Goal: Task Accomplishment & Management: Complete application form

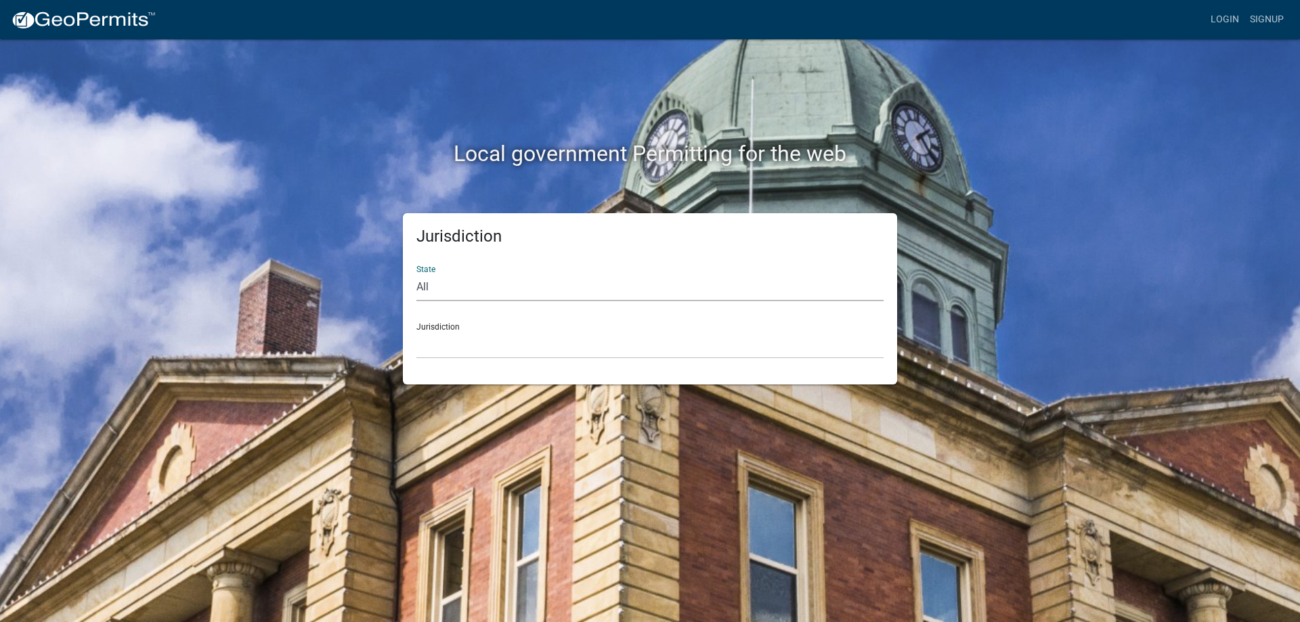
click at [446, 289] on select "All [US_STATE] [US_STATE] [US_STATE] [US_STATE] [US_STATE] [US_STATE] [US_STATE…" at bounding box center [650, 288] width 467 height 28
select select "[US_STATE]"
click at [417, 274] on select "All [US_STATE] [US_STATE] [US_STATE] [US_STATE] [US_STATE] [US_STATE] [US_STATE…" at bounding box center [650, 288] width 467 height 28
click at [443, 345] on select "City of [GEOGRAPHIC_DATA], [US_STATE] City of [GEOGRAPHIC_DATA], [US_STATE] Cit…" at bounding box center [650, 345] width 467 height 28
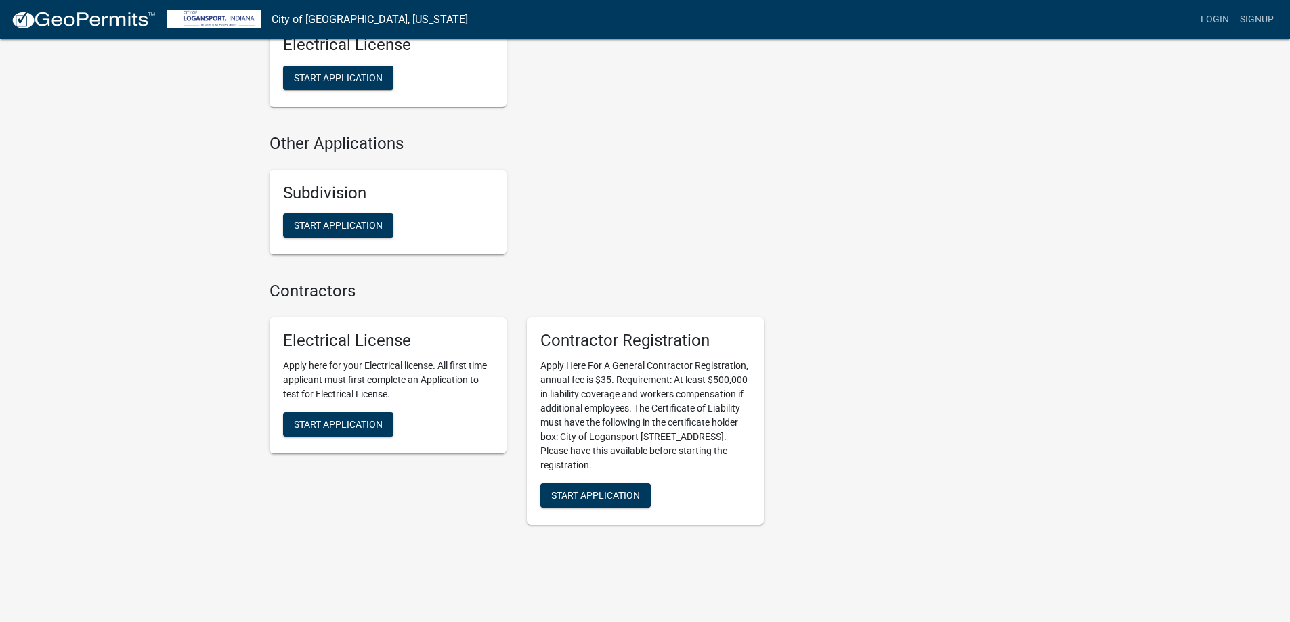
scroll to position [1259, 0]
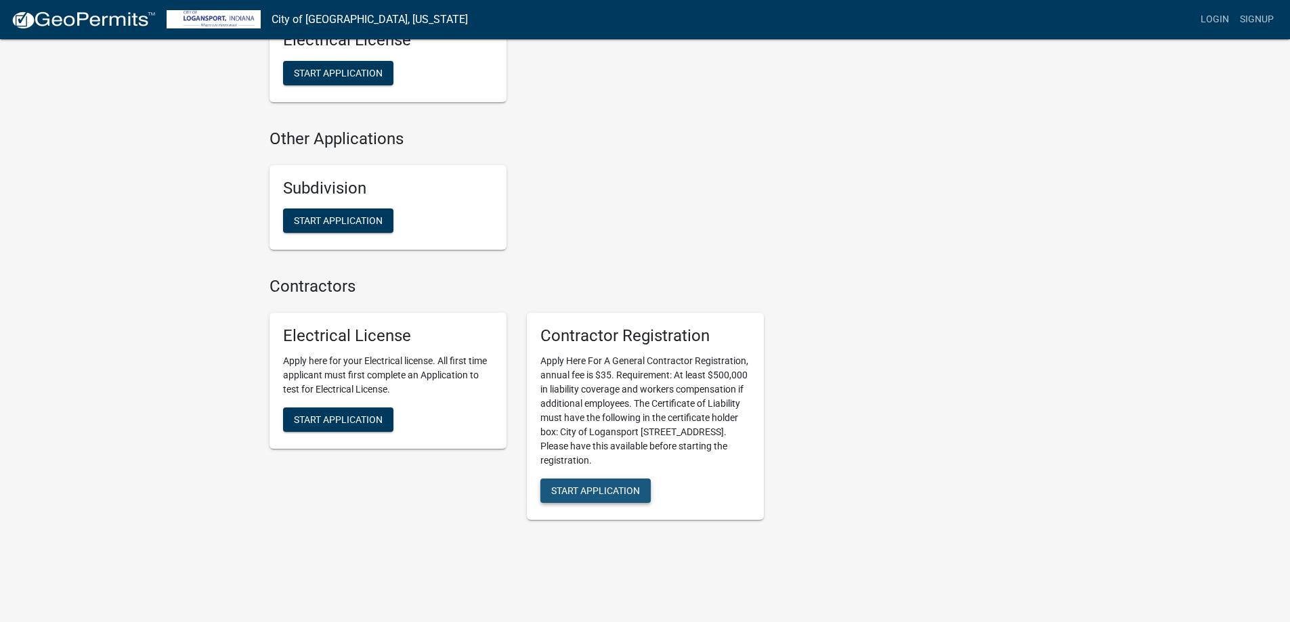
click at [574, 485] on span "Start Application" at bounding box center [595, 490] width 89 height 11
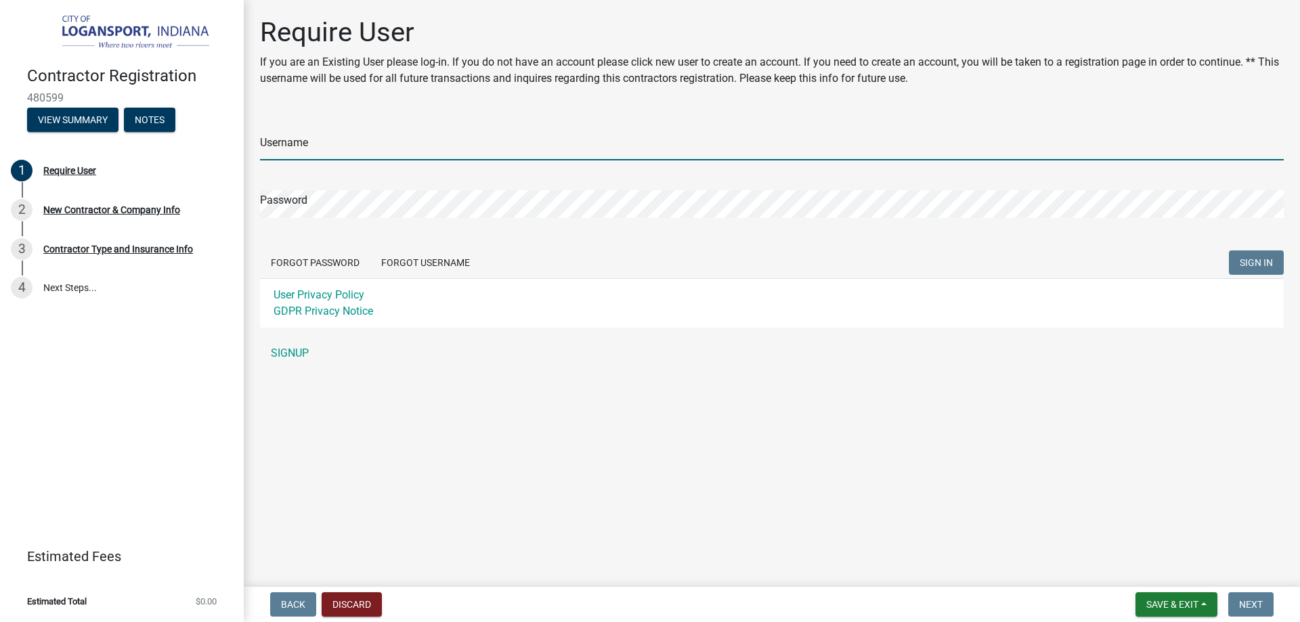
click at [291, 142] on input "Username" at bounding box center [772, 147] width 1024 height 28
click at [296, 352] on div "Username Password Forgot Password Forgot Username SIGN IN User Privacy Policy G…" at bounding box center [772, 240] width 1024 height 253
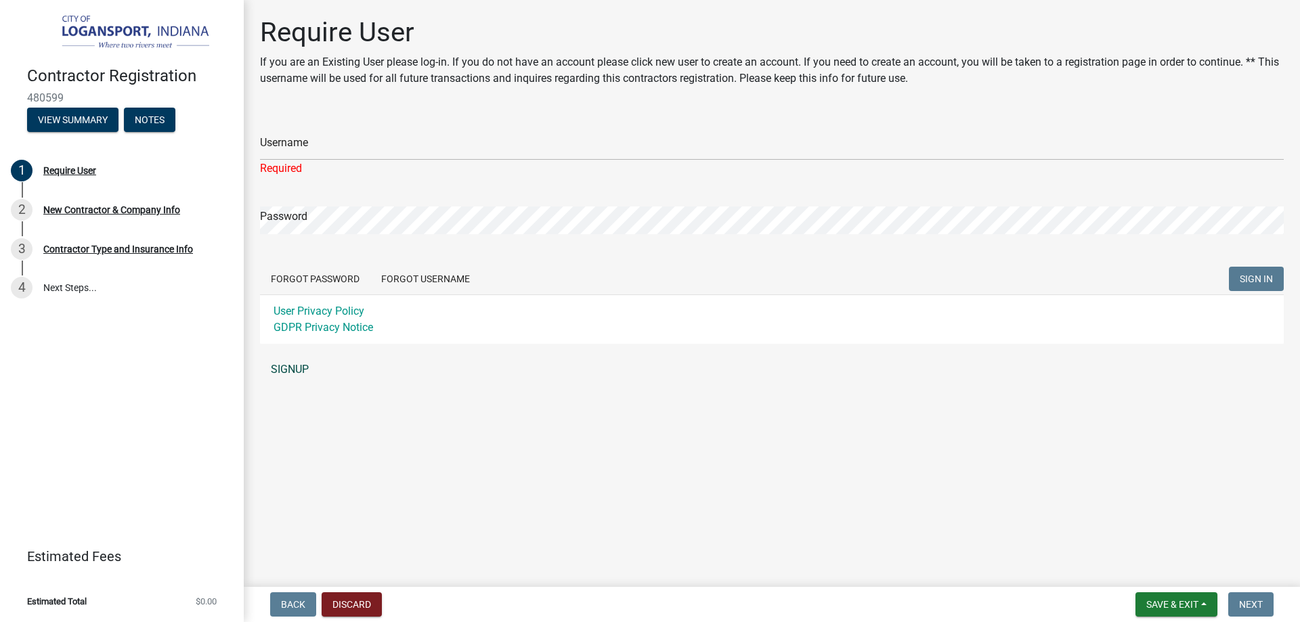
click at [292, 368] on link "SIGNUP" at bounding box center [772, 369] width 1024 height 27
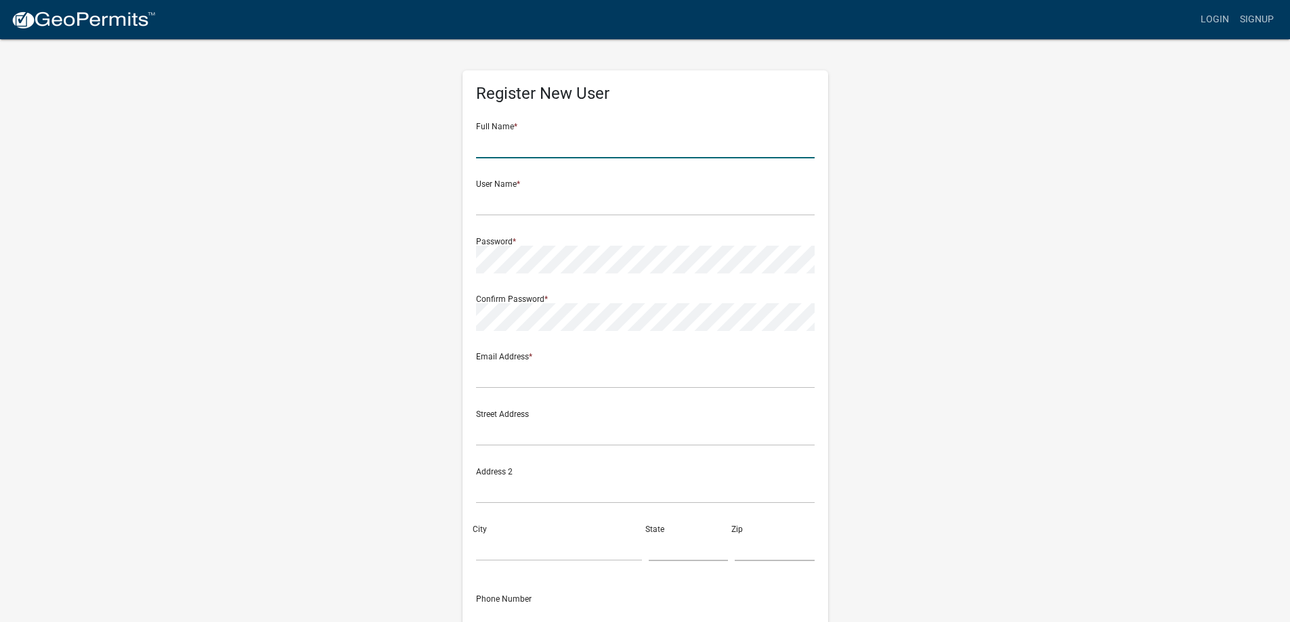
click at [517, 149] on input "text" at bounding box center [645, 145] width 339 height 28
type input "M"
type input "[PERSON_NAME]"
click at [493, 209] on input "text" at bounding box center [645, 202] width 339 height 28
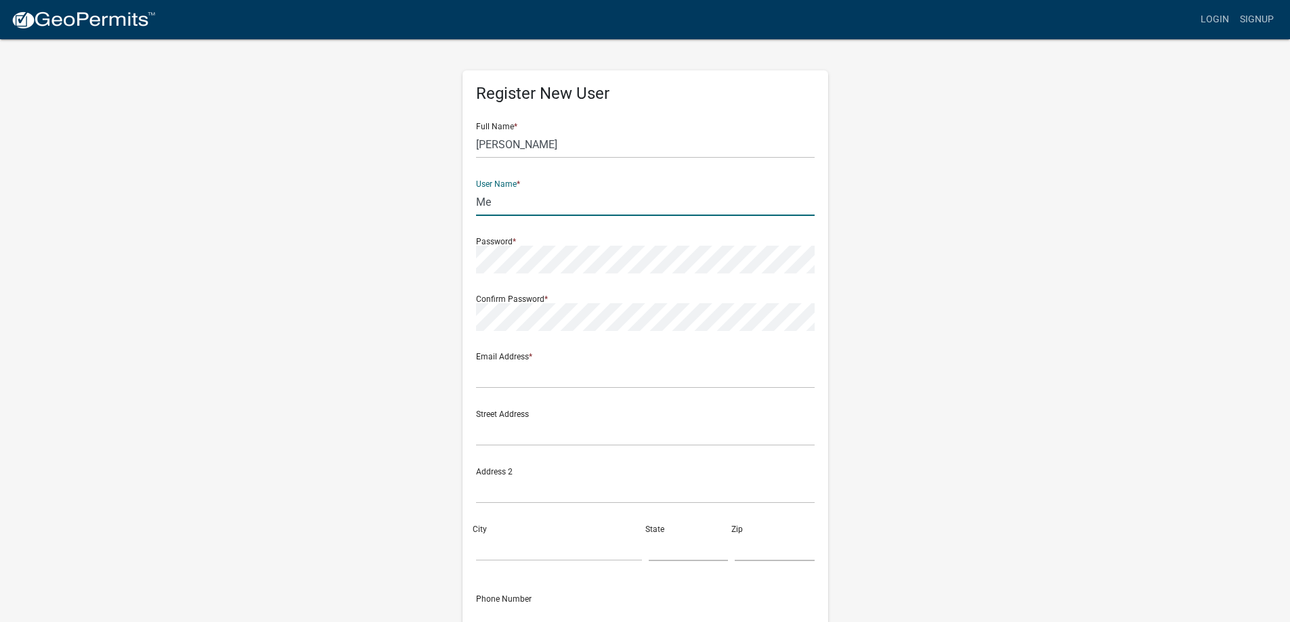
type input "M"
type input "Mplumbing"
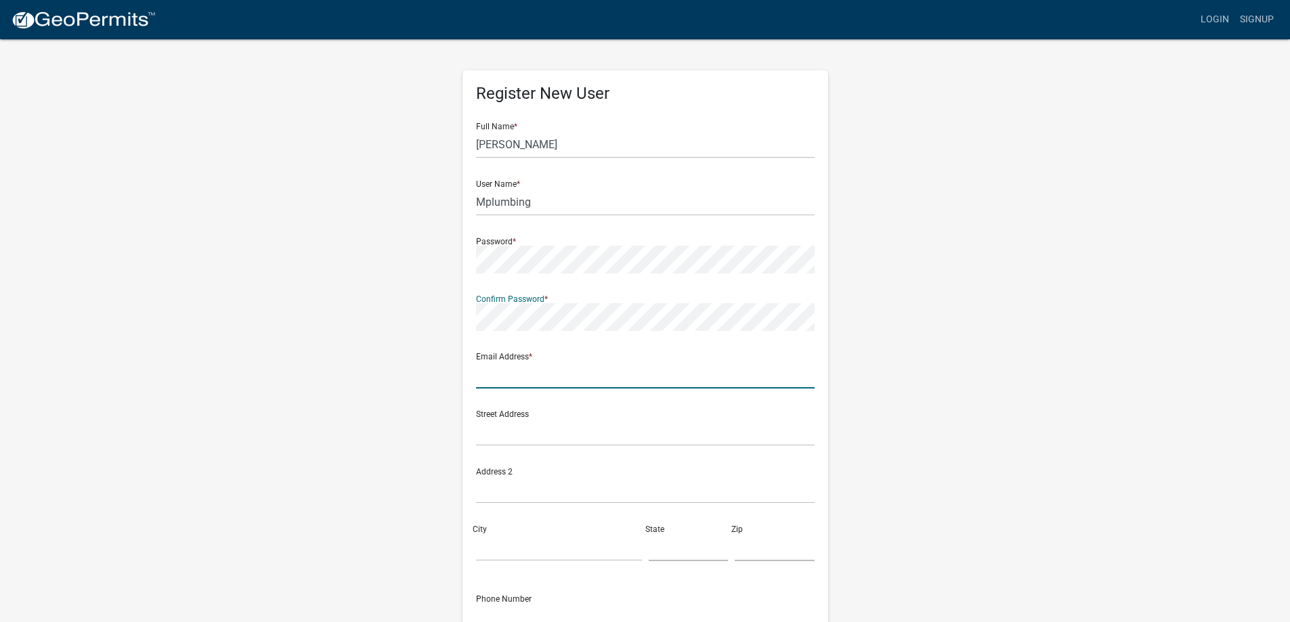
click at [494, 381] on input "text" at bounding box center [645, 375] width 339 height 28
type input "[EMAIL_ADDRESS][DOMAIN_NAME]"
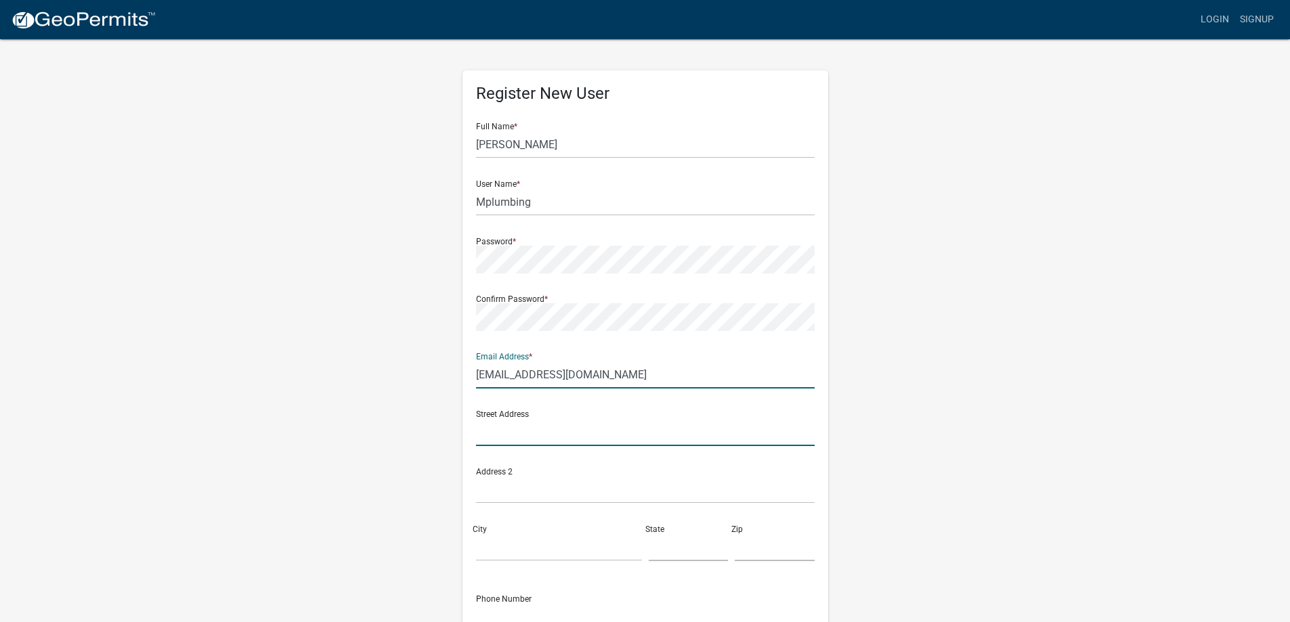
type input "307 US -24"
type input "IDAVILLE"
type input "[US_STATE]"
type input "47950"
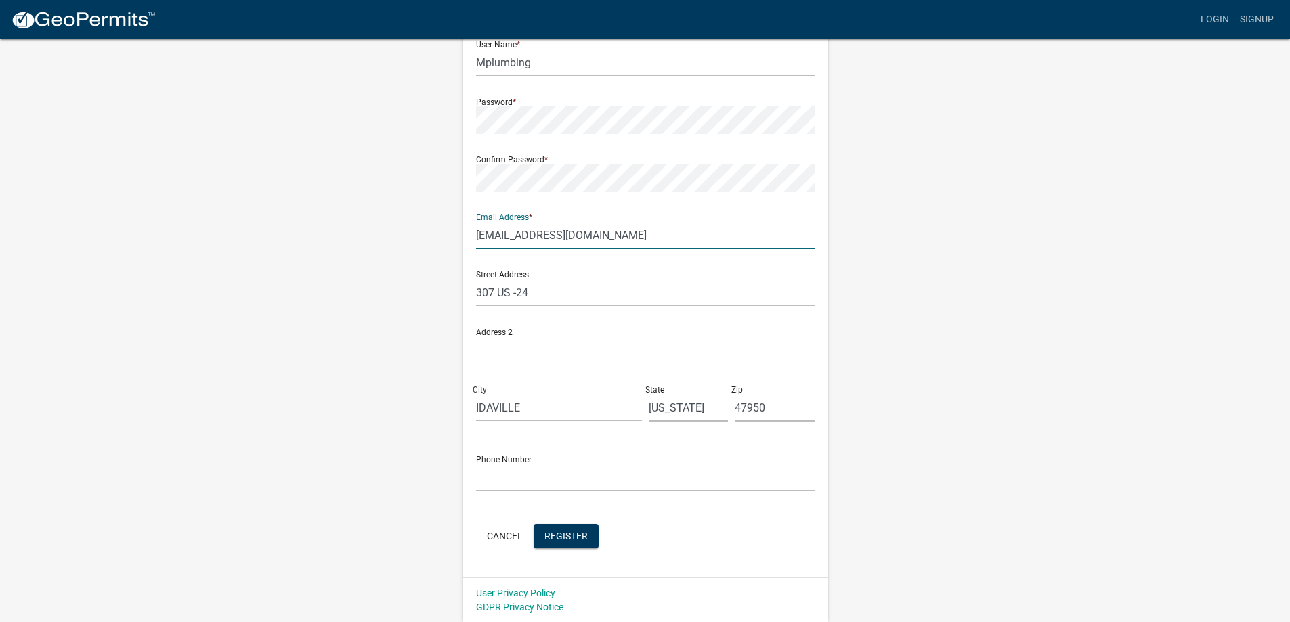
scroll to position [140, 0]
click at [529, 475] on input "text" at bounding box center [645, 477] width 339 height 28
type input "7"
type input "[PHONE_NUMBER]"
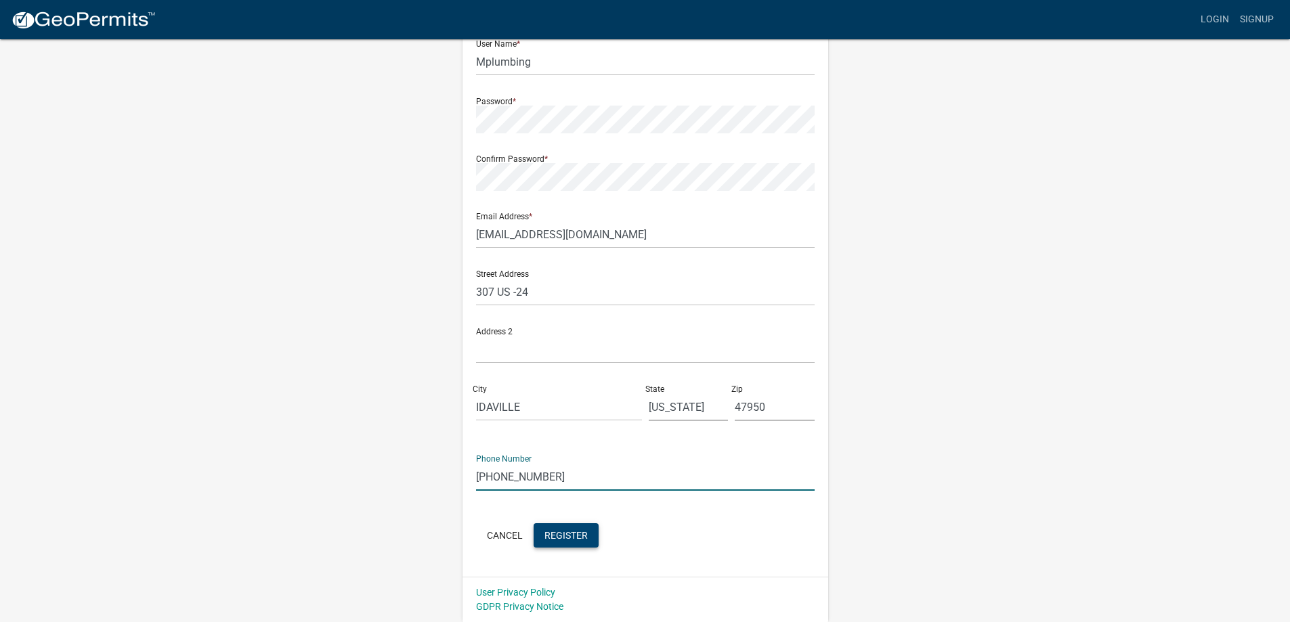
click at [570, 538] on span "Register" at bounding box center [566, 535] width 43 height 11
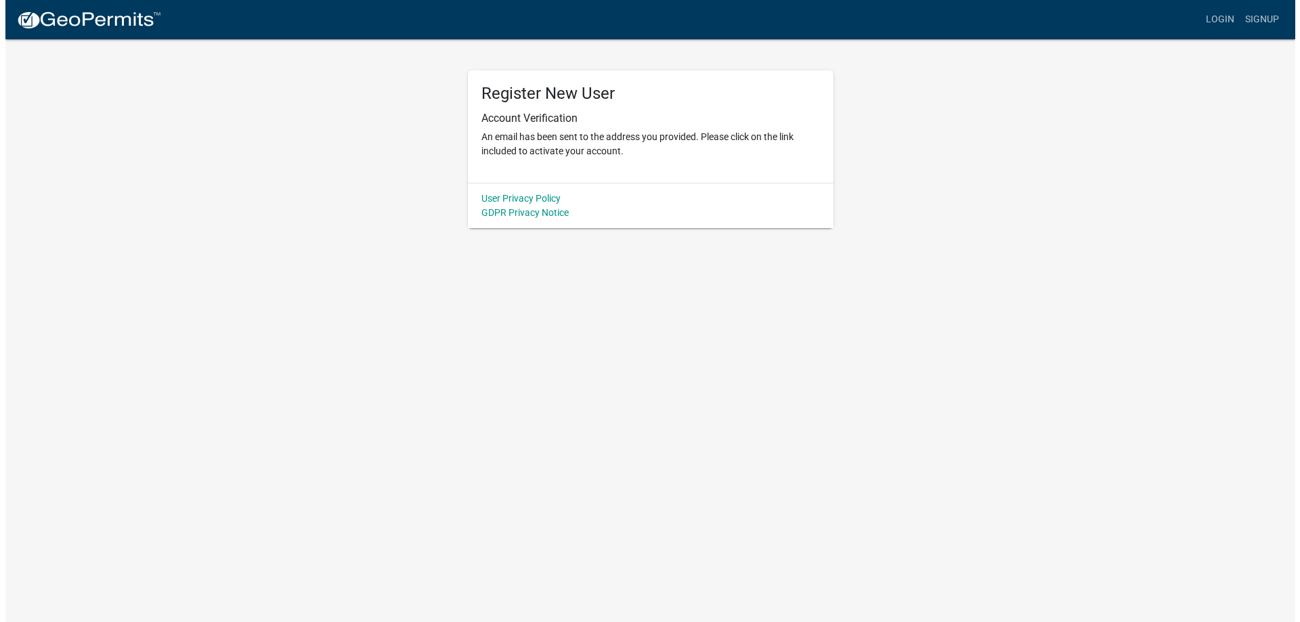
scroll to position [0, 0]
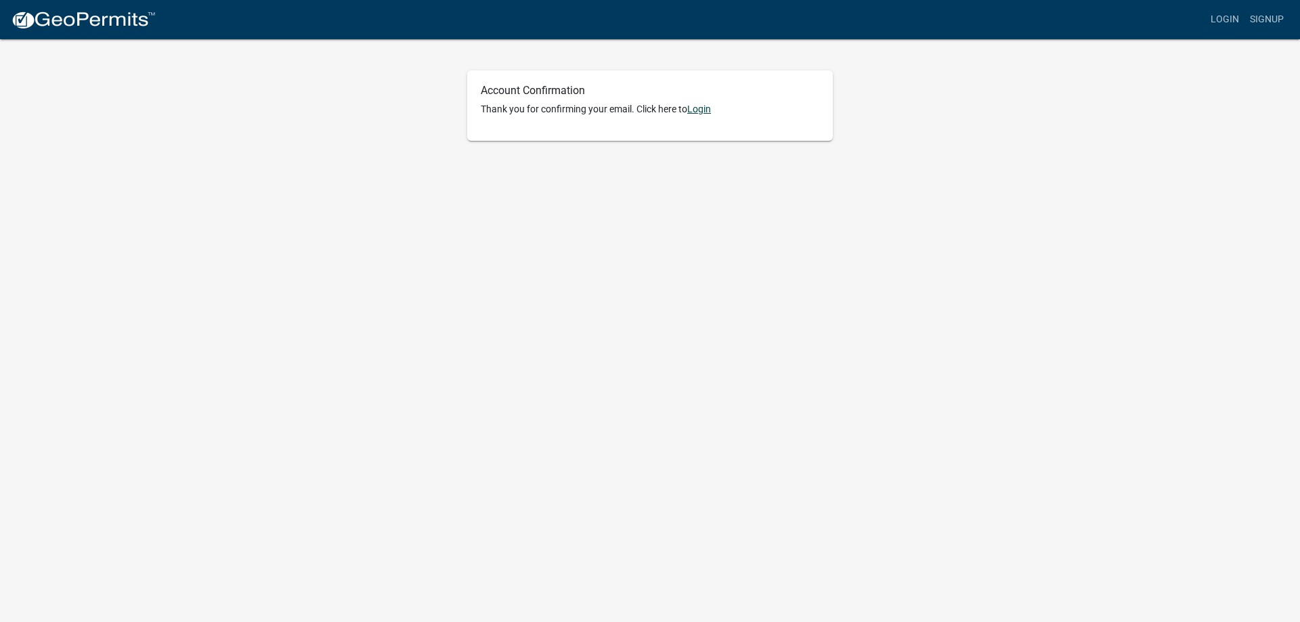
click at [705, 109] on link "Login" at bounding box center [699, 109] width 24 height 11
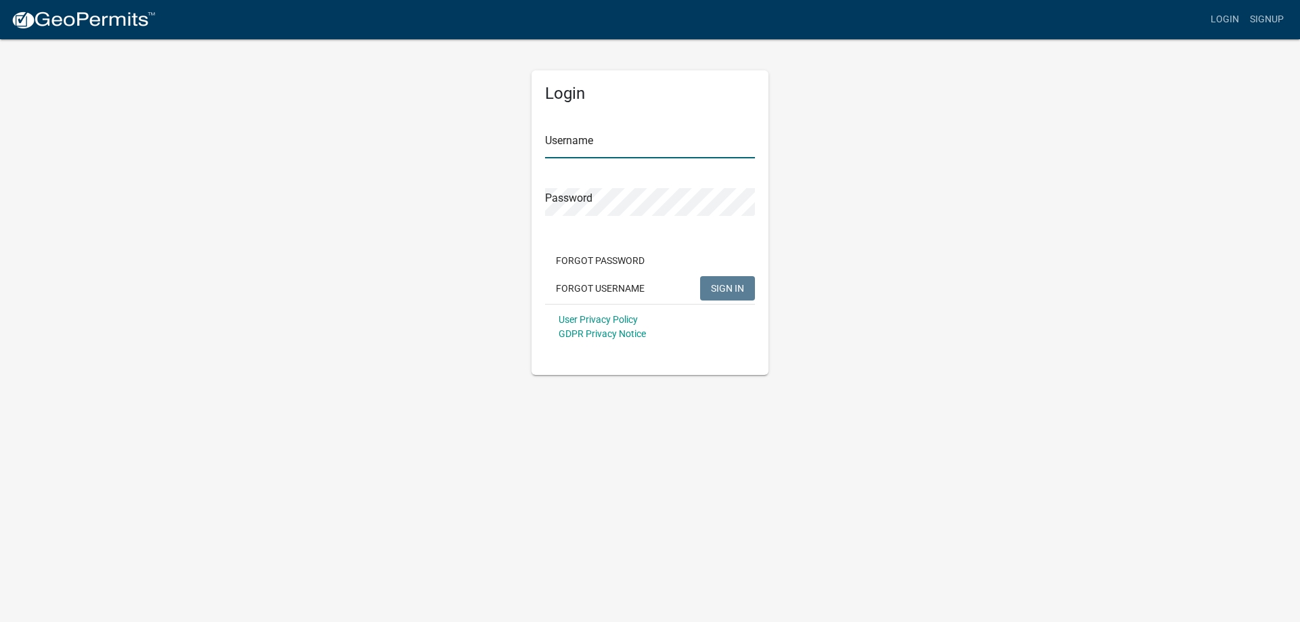
type input "Mplumbing"
click at [727, 285] on span "SIGN IN" at bounding box center [727, 287] width 33 height 11
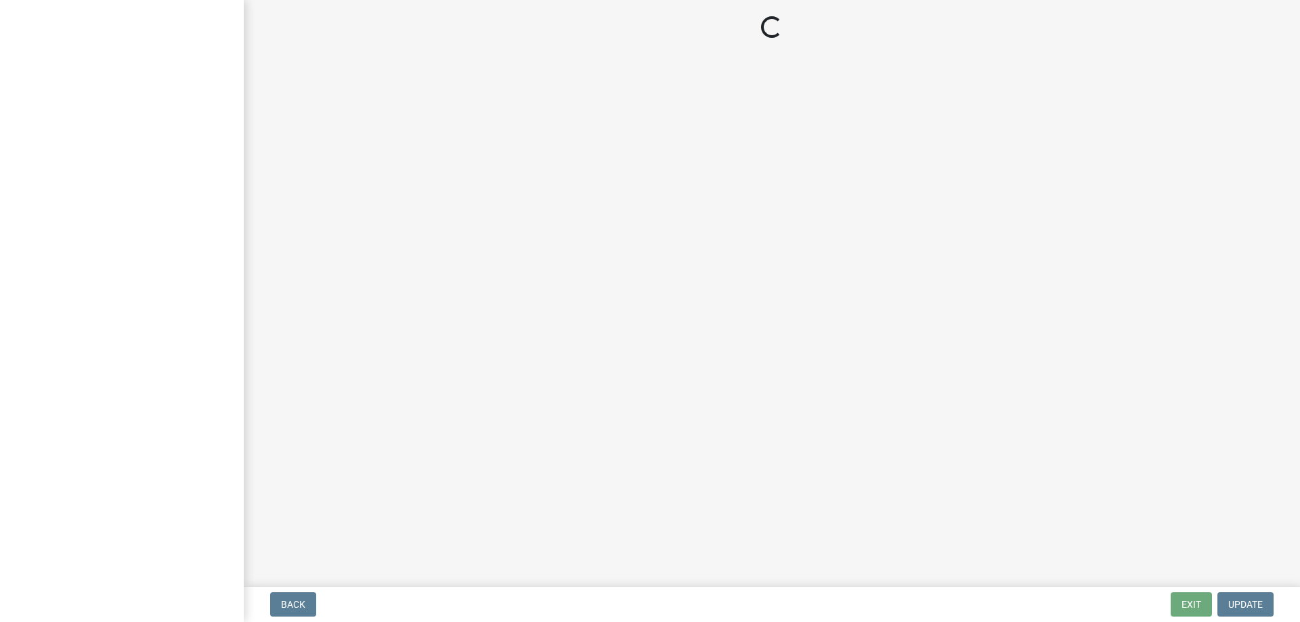
select select "[US_STATE]"
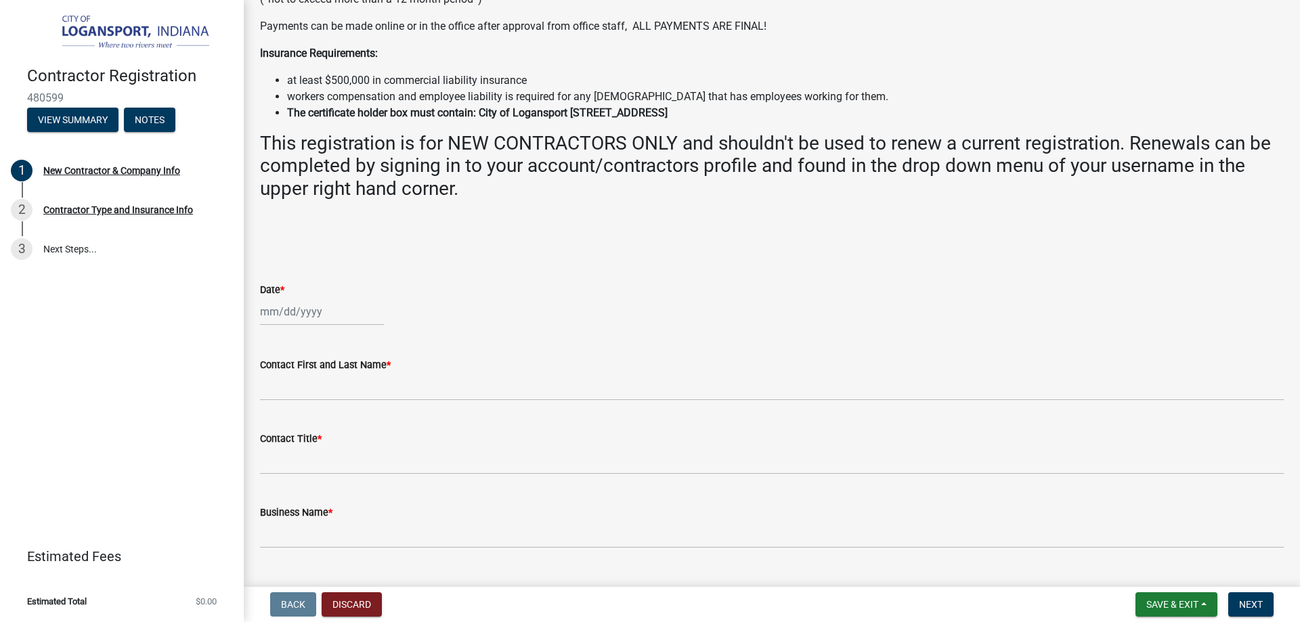
scroll to position [271, 0]
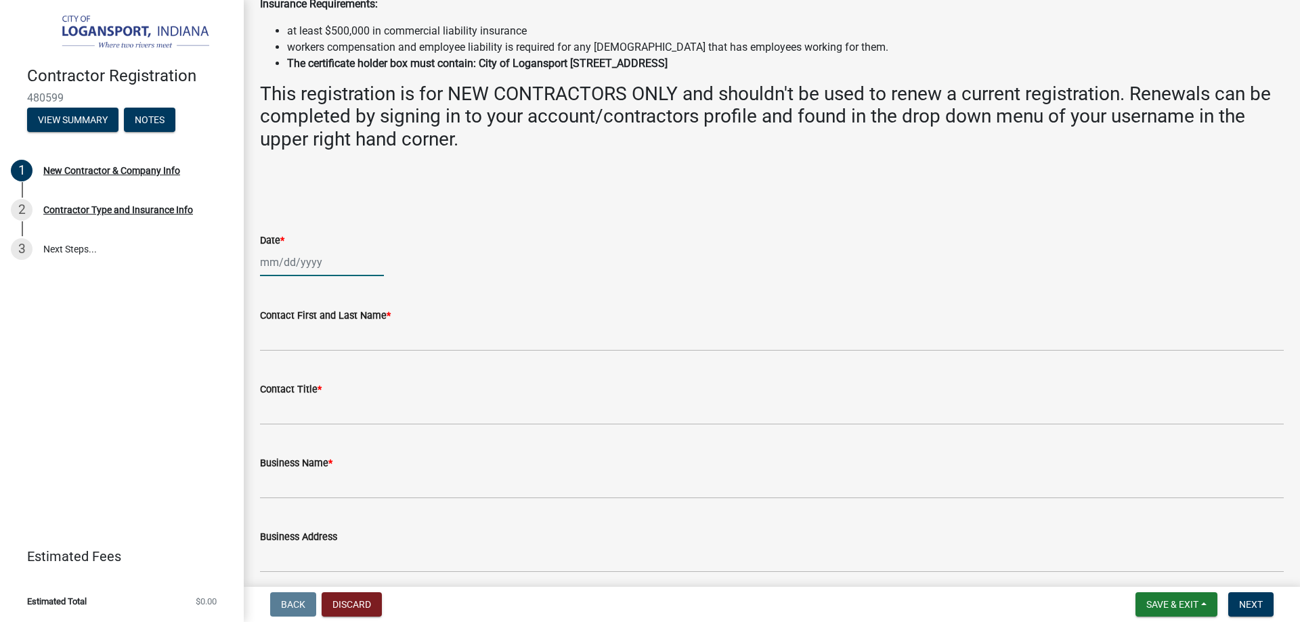
click at [293, 265] on div at bounding box center [322, 263] width 124 height 28
select select "9"
select select "2025"
click at [337, 378] on div "18" at bounding box center [339, 378] width 22 height 22
type input "09/18/2025"
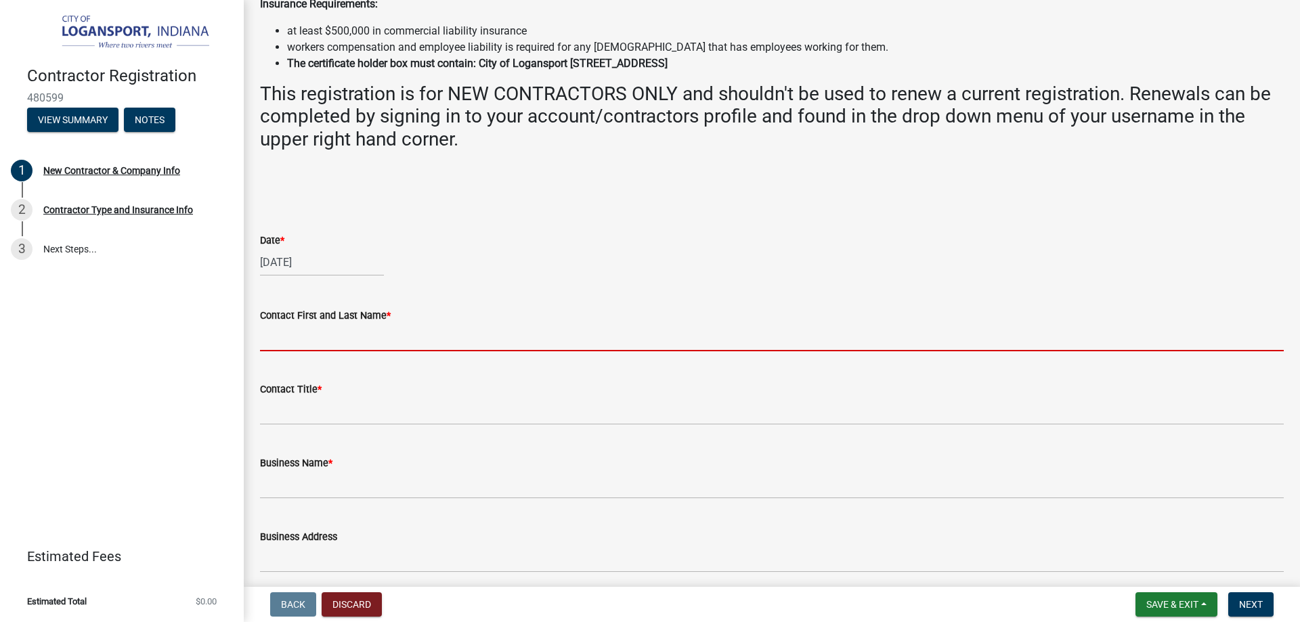
click at [291, 339] on input "Contact First and Last Name *" at bounding box center [772, 338] width 1024 height 28
type input "[PERSON_NAME]"
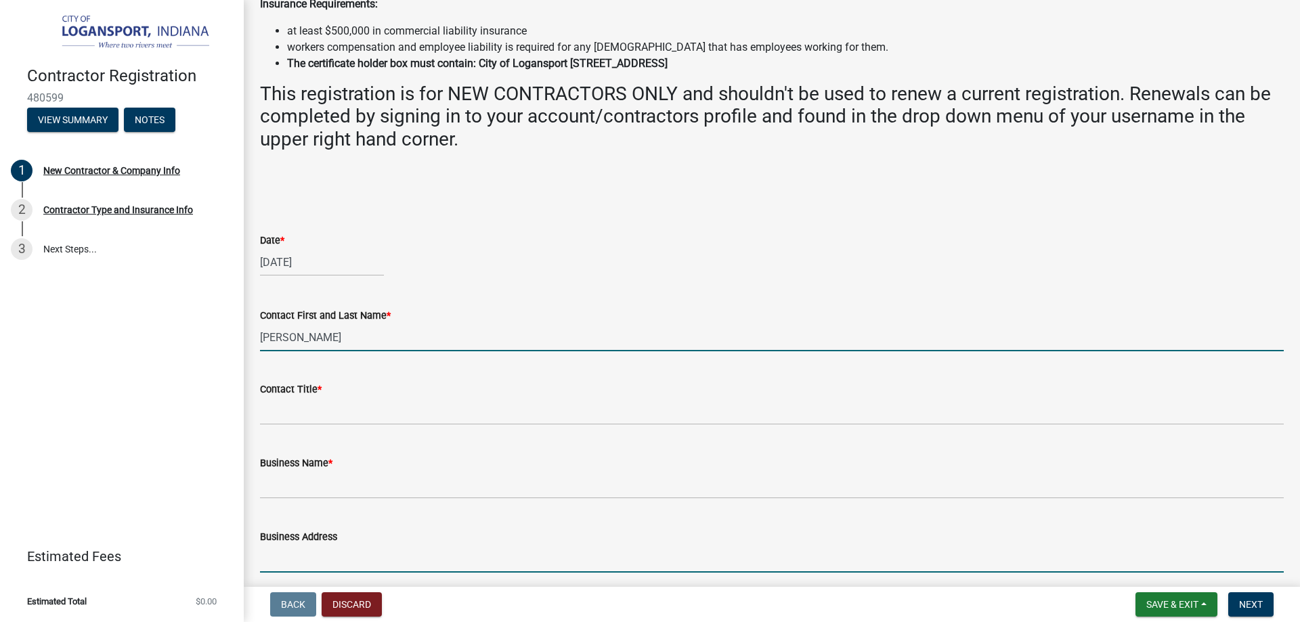
type input "307 US -24"
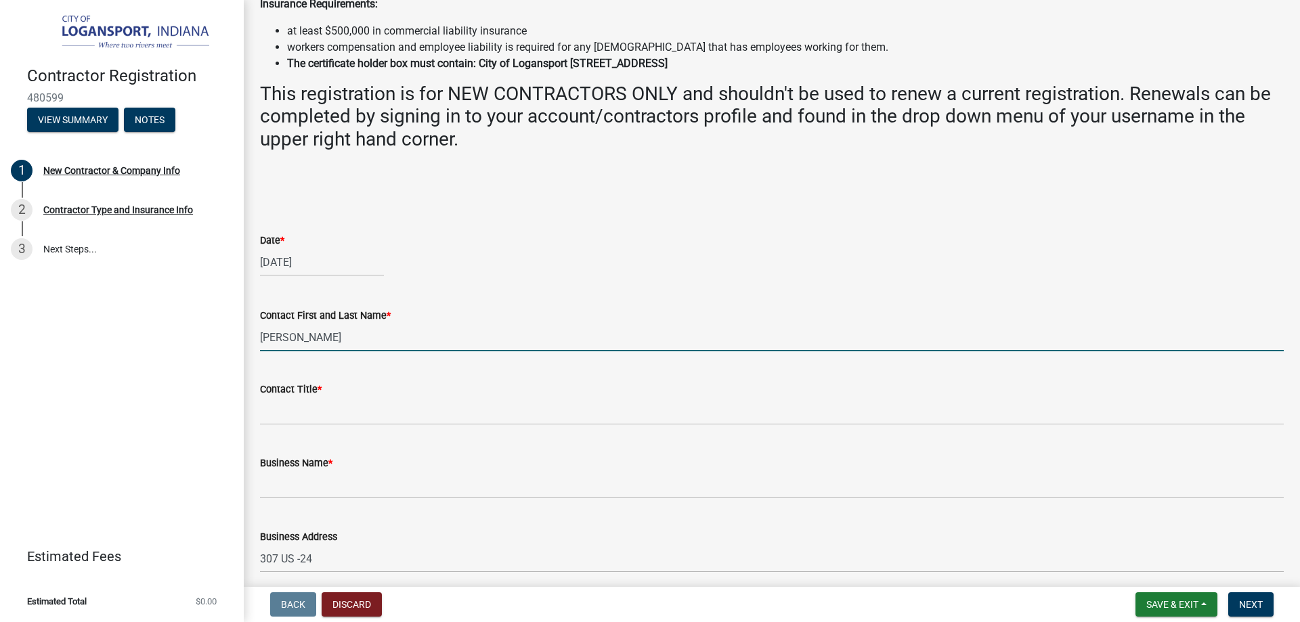
select select "IN"
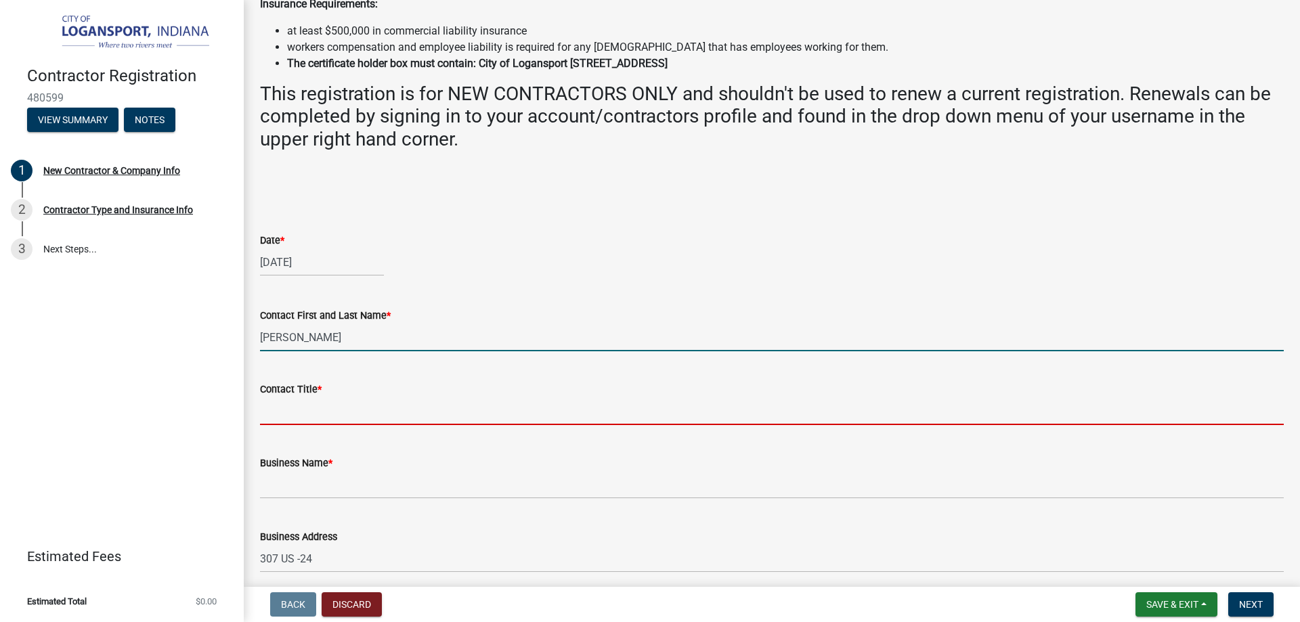
click at [301, 407] on input "Contact Title *" at bounding box center [772, 412] width 1024 height 28
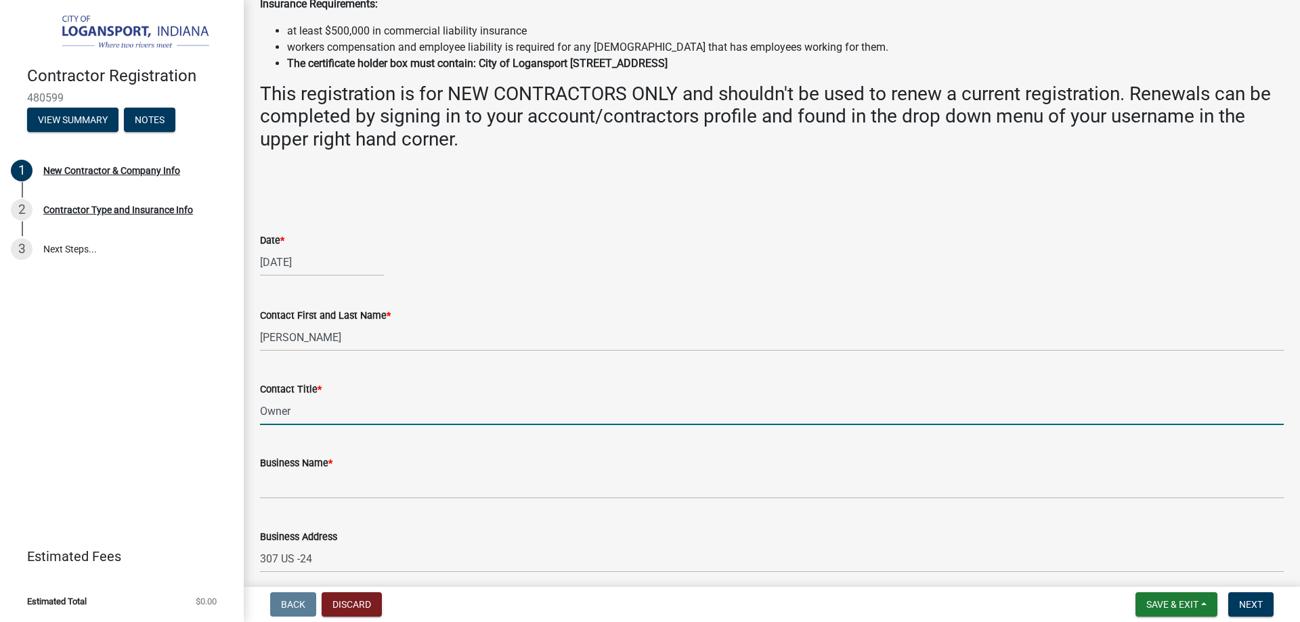
type input "Owner"
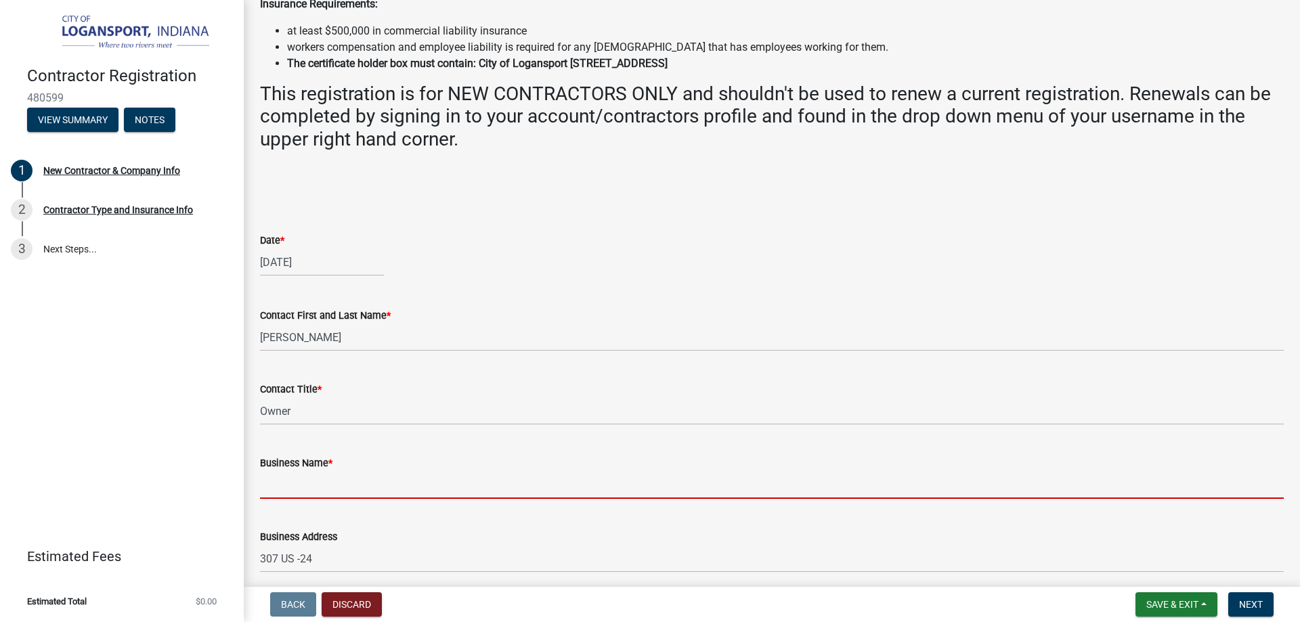
click at [294, 490] on input "Business Name *" at bounding box center [772, 485] width 1024 height 28
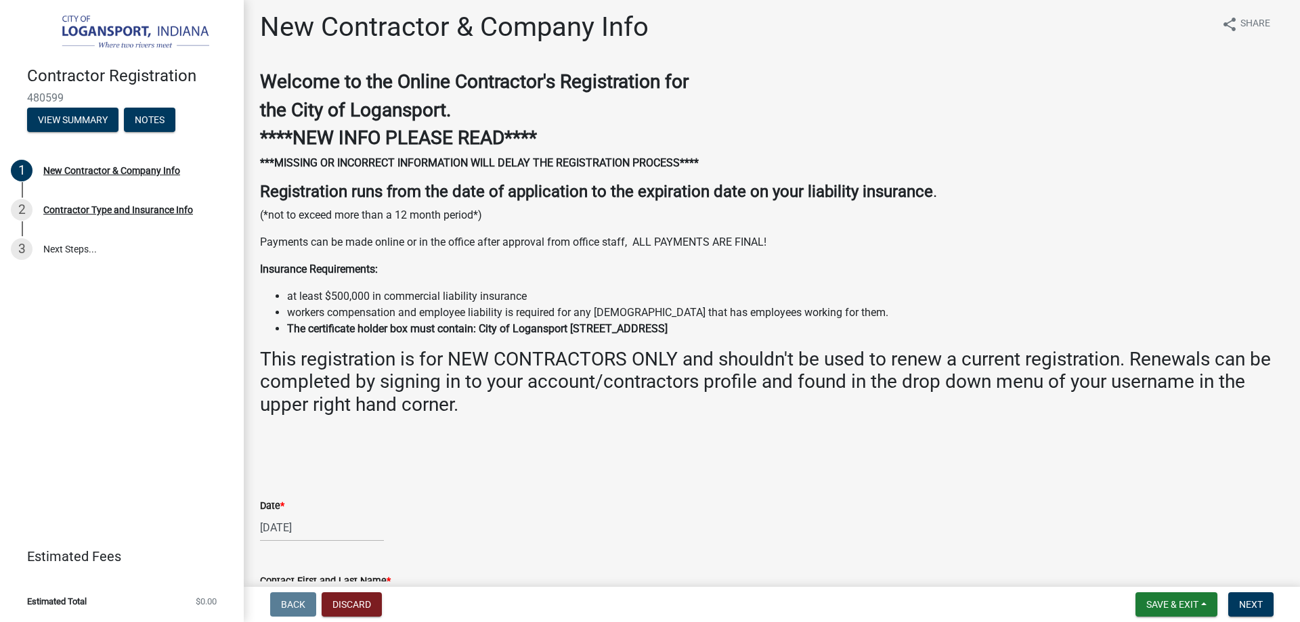
scroll to position [0, 0]
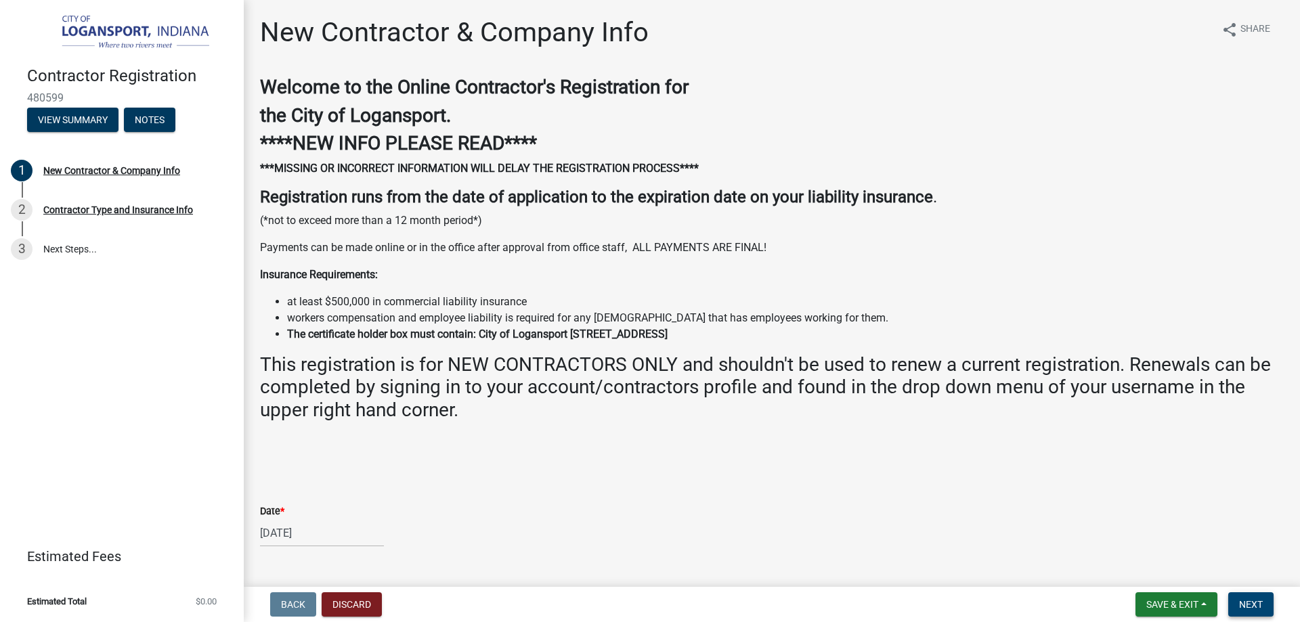
type input "Mekos Plumbing, Inc"
click at [1245, 607] on span "Next" at bounding box center [1251, 604] width 24 height 11
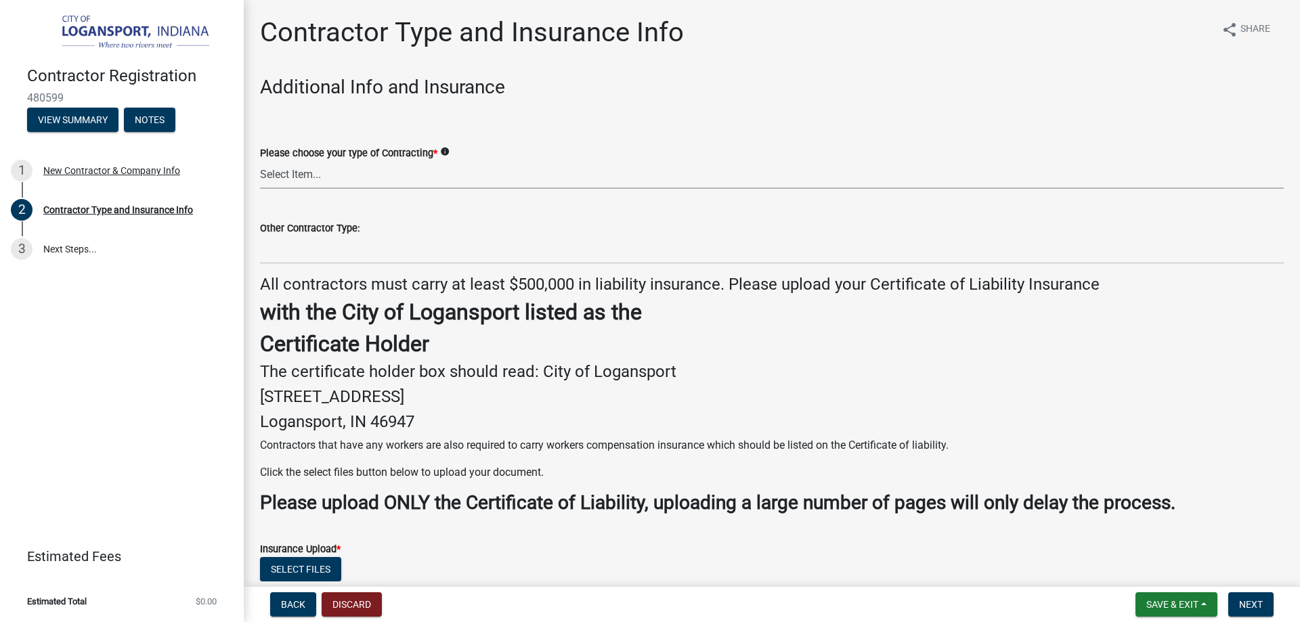
click at [312, 171] on select "Select Item... Plumber General HVAC Roofer Tree Service Demo Other" at bounding box center [772, 175] width 1024 height 28
click at [260, 161] on select "Select Item... Plumber General HVAC Roofer Tree Service Demo Other" at bounding box center [772, 175] width 1024 height 28
select select "20e4bd25-50db-44f3-bc39-e4a825b5dd03"
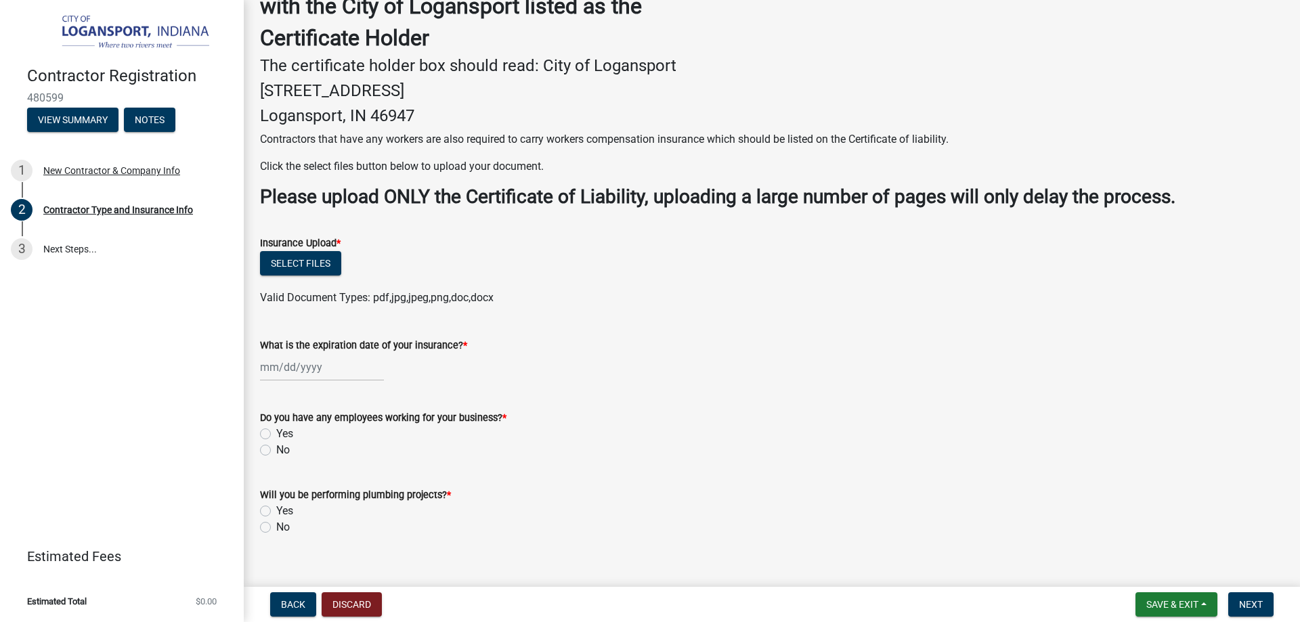
scroll to position [325, 0]
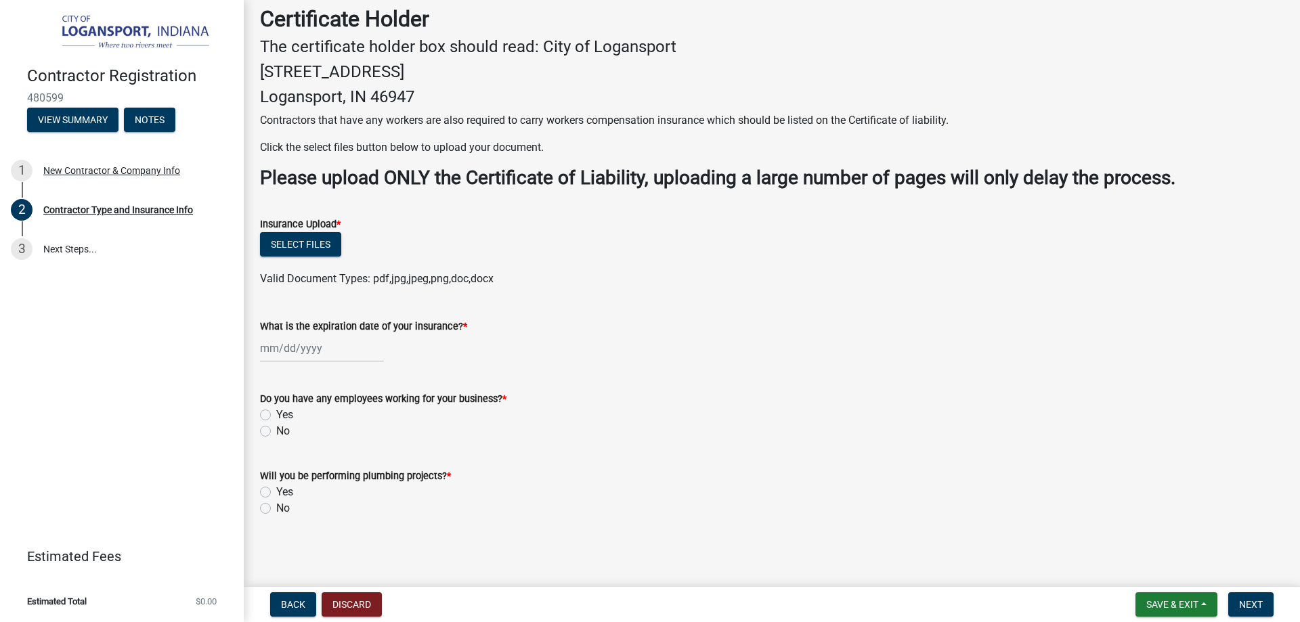
click at [276, 417] on label "Yes" at bounding box center [284, 415] width 17 height 16
click at [276, 416] on input "Yes" at bounding box center [280, 411] width 9 height 9
radio input "true"
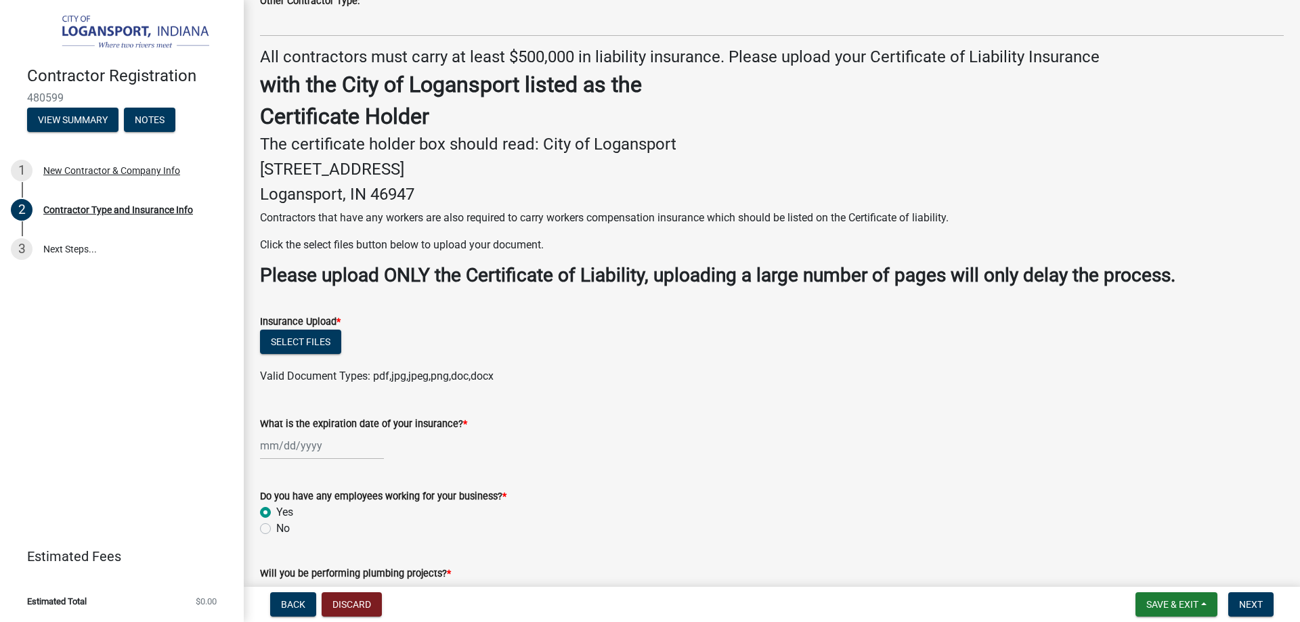
scroll to position [257, 0]
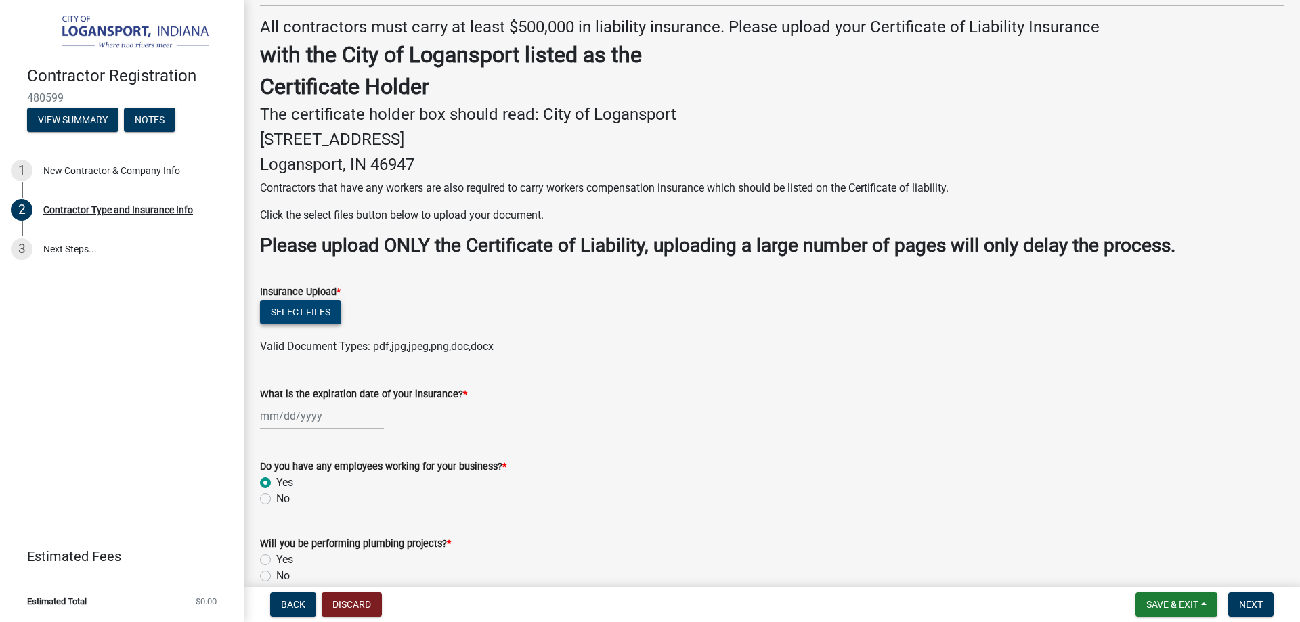
click at [280, 308] on button "Select files" at bounding box center [300, 312] width 81 height 24
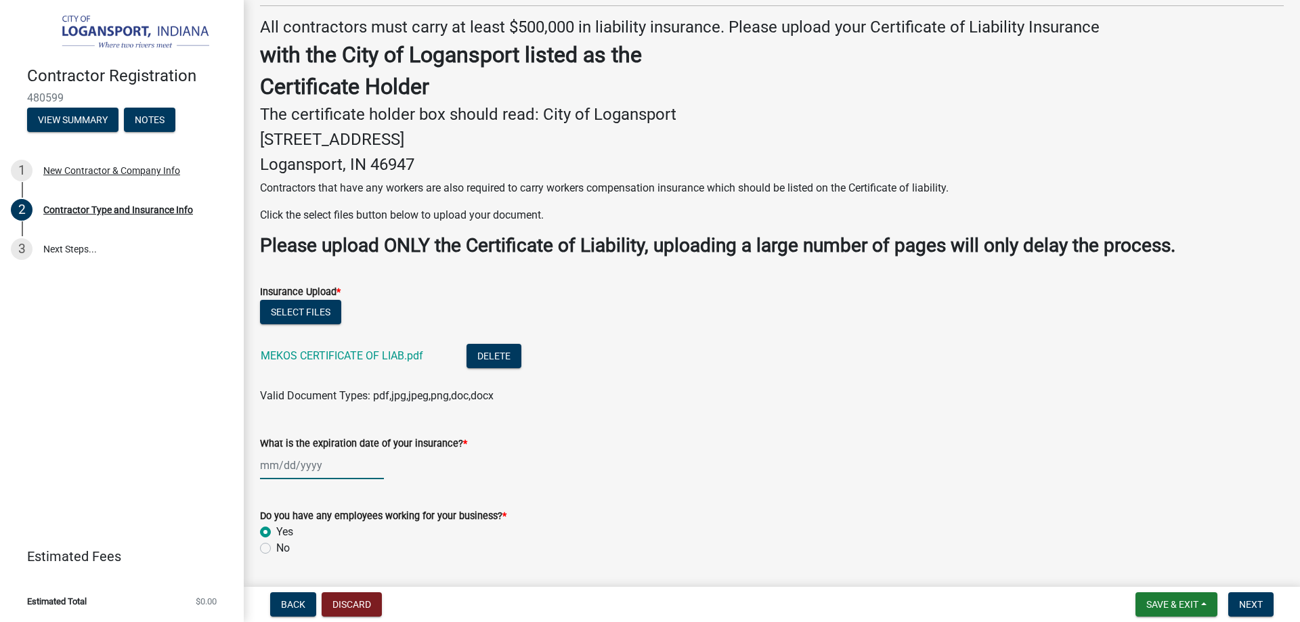
click at [268, 460] on div at bounding box center [322, 466] width 124 height 28
select select "9"
select select "2025"
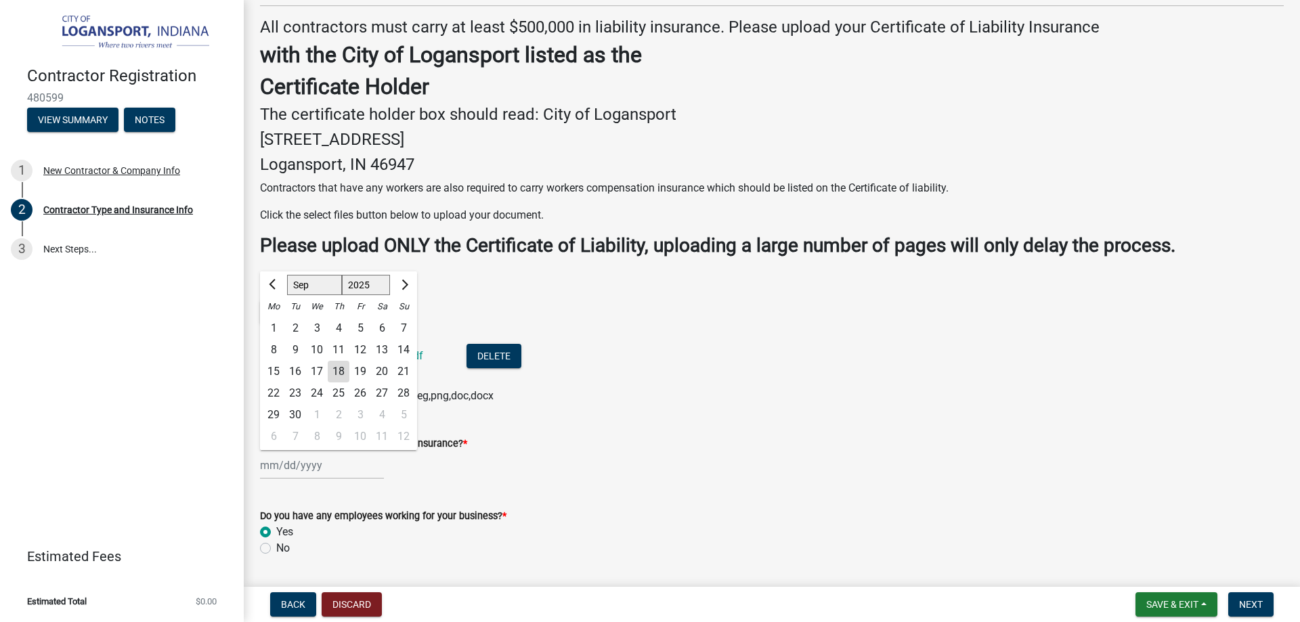
click at [314, 280] on select "Jan Feb Mar Apr May Jun Jul Aug Sep Oct Nov Dec" at bounding box center [314, 285] width 55 height 20
click at [287, 275] on select "Jan Feb Mar Apr May Jun Jul Aug Sep Oct Nov Dec" at bounding box center [314, 285] width 55 height 20
click at [286, 471] on input "What is the expiration date of your insurance? *" at bounding box center [322, 466] width 124 height 28
type input "09/12/2026"
click at [412, 477] on div "09/12/2026 Jan Feb Mar Apr May Jun Jul Aug Sep Oct Nov Dec 1525 1526 1527 1528 …" at bounding box center [772, 466] width 1024 height 28
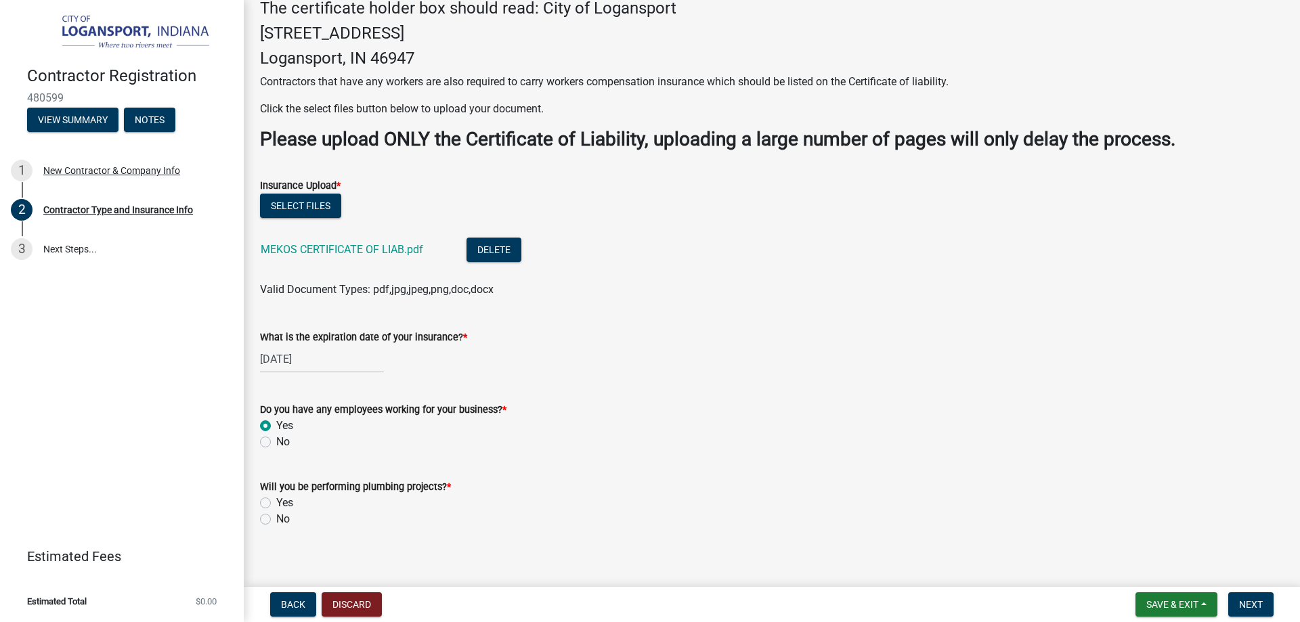
scroll to position [375, 0]
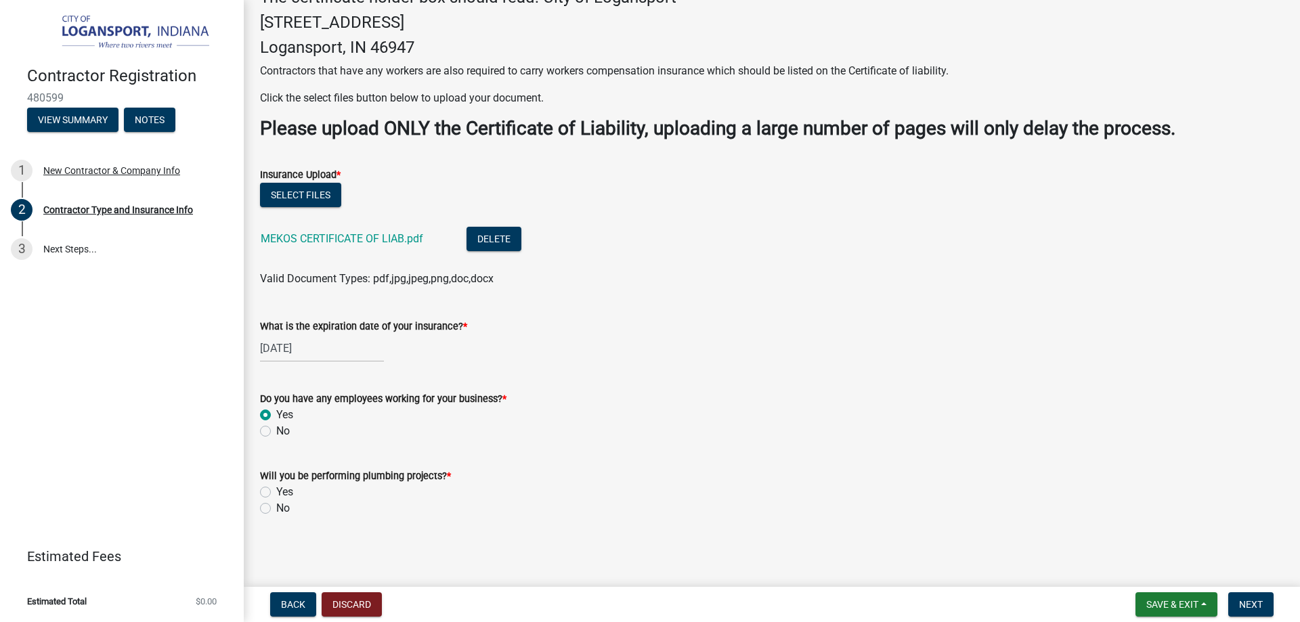
click at [276, 492] on label "Yes" at bounding box center [284, 492] width 17 height 16
click at [276, 492] on input "Yes" at bounding box center [280, 488] width 9 height 9
radio input "true"
click at [1245, 605] on span "Next" at bounding box center [1251, 604] width 24 height 11
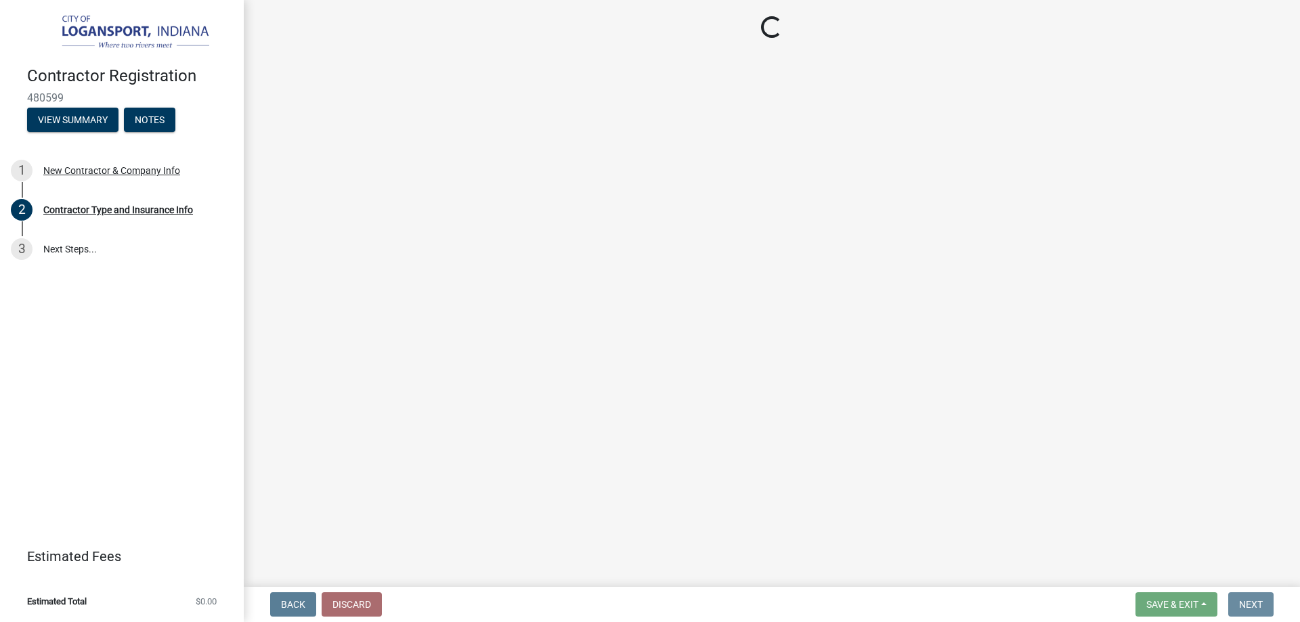
scroll to position [0, 0]
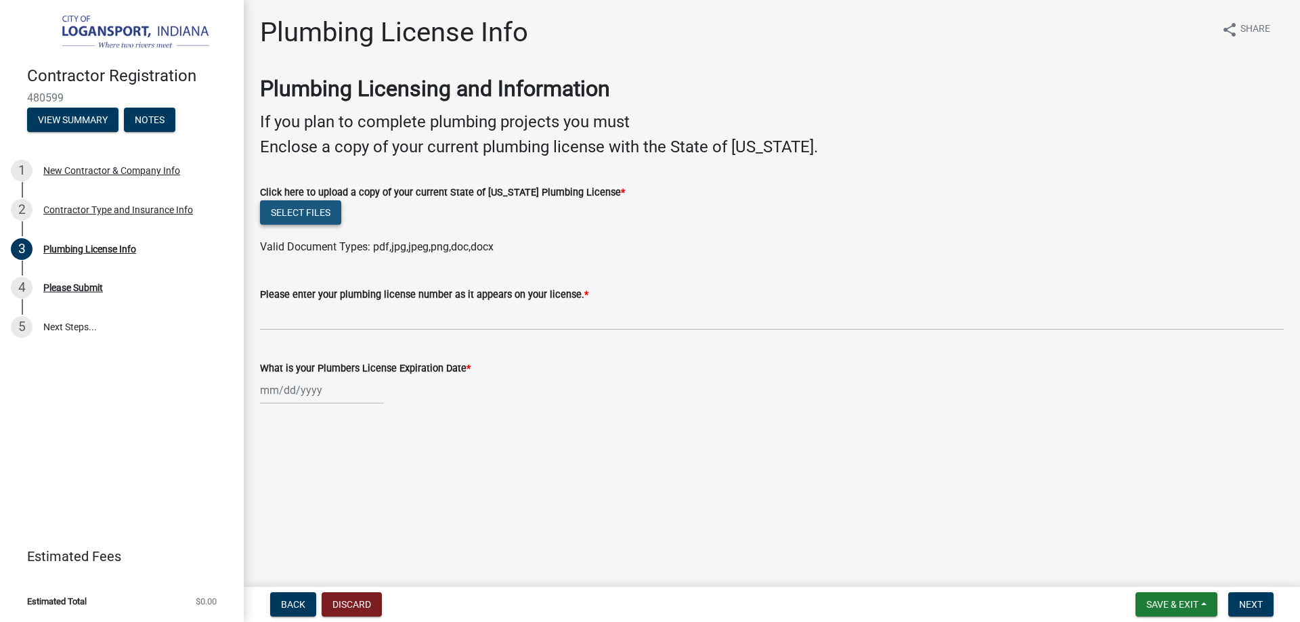
click at [299, 212] on button "Select files" at bounding box center [300, 212] width 81 height 24
click at [285, 207] on button "Select files" at bounding box center [300, 212] width 81 height 24
click at [293, 212] on button "Select files" at bounding box center [300, 212] width 81 height 24
click at [270, 213] on button "Select files" at bounding box center [300, 212] width 81 height 24
click at [293, 213] on button "Select files" at bounding box center [300, 212] width 81 height 24
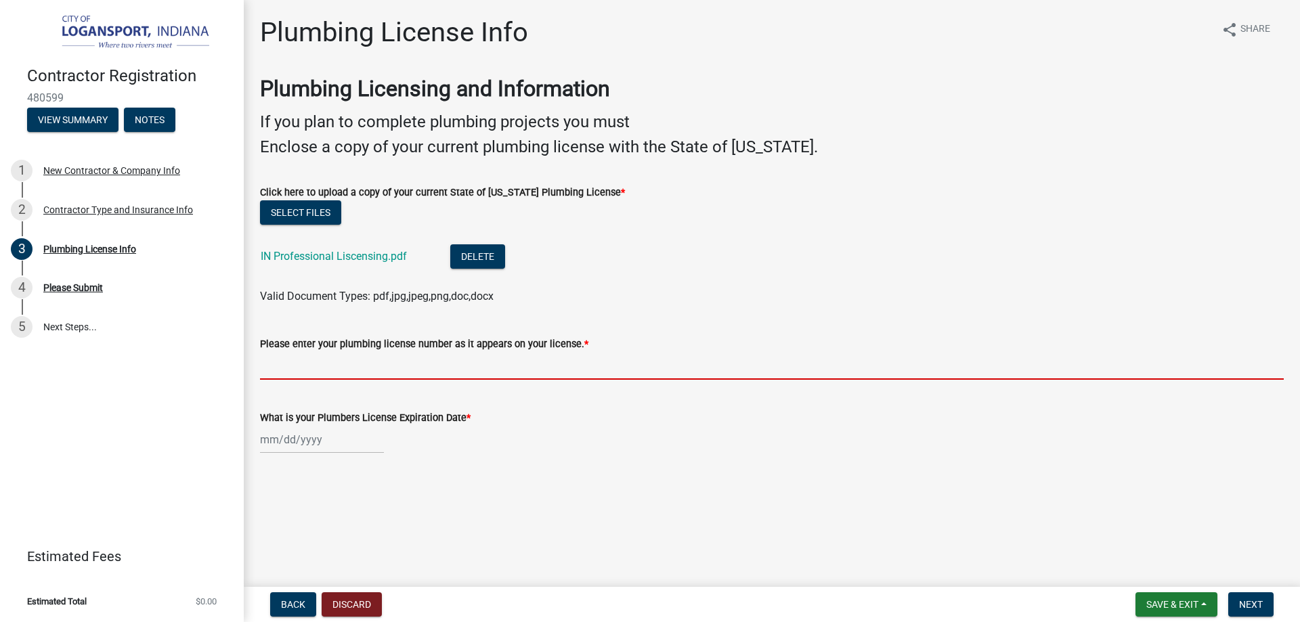
click at [318, 366] on input "Please enter your plumbing license number as it appears on your license. *" at bounding box center [772, 366] width 1024 height 28
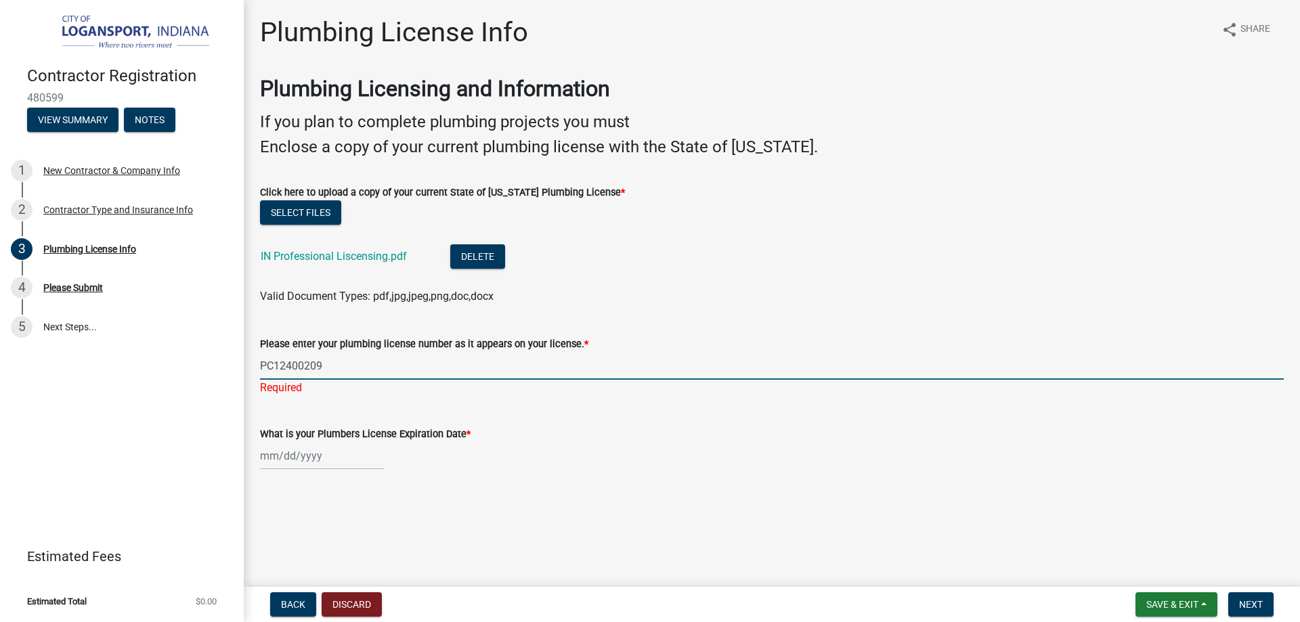
type input "PC12400209"
click at [524, 423] on div "What is your Plumbers License Expiration Date *" at bounding box center [772, 438] width 1024 height 63
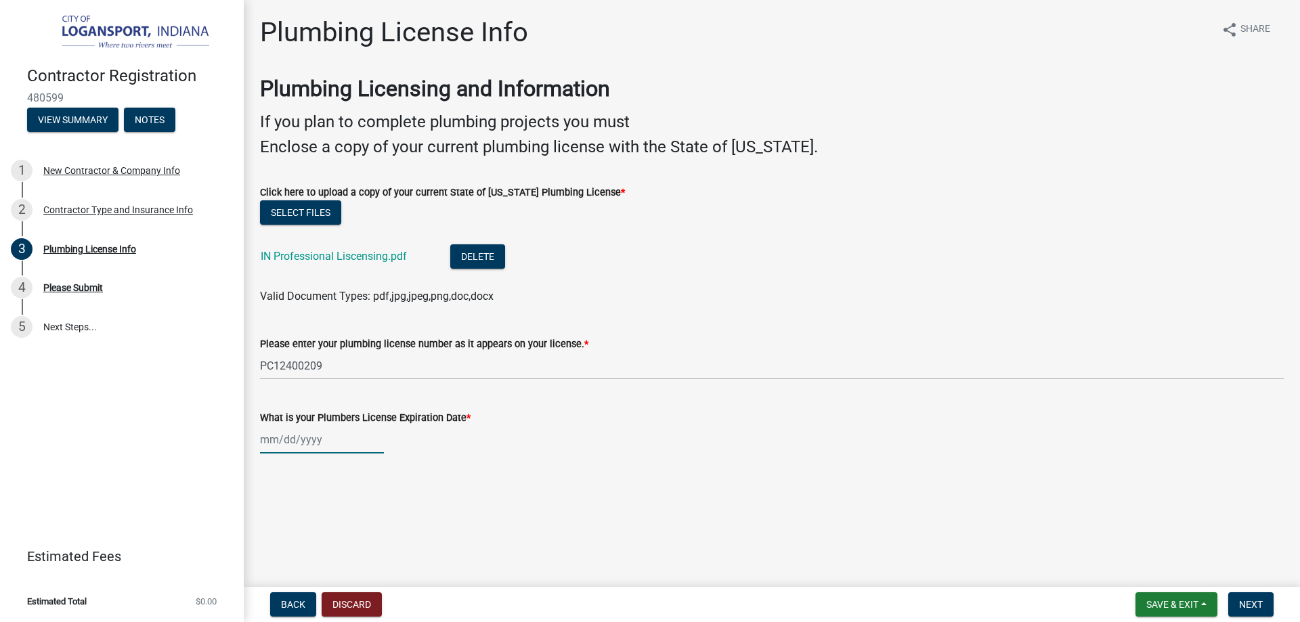
click at [270, 440] on div at bounding box center [322, 440] width 124 height 28
select select "9"
select select "2025"
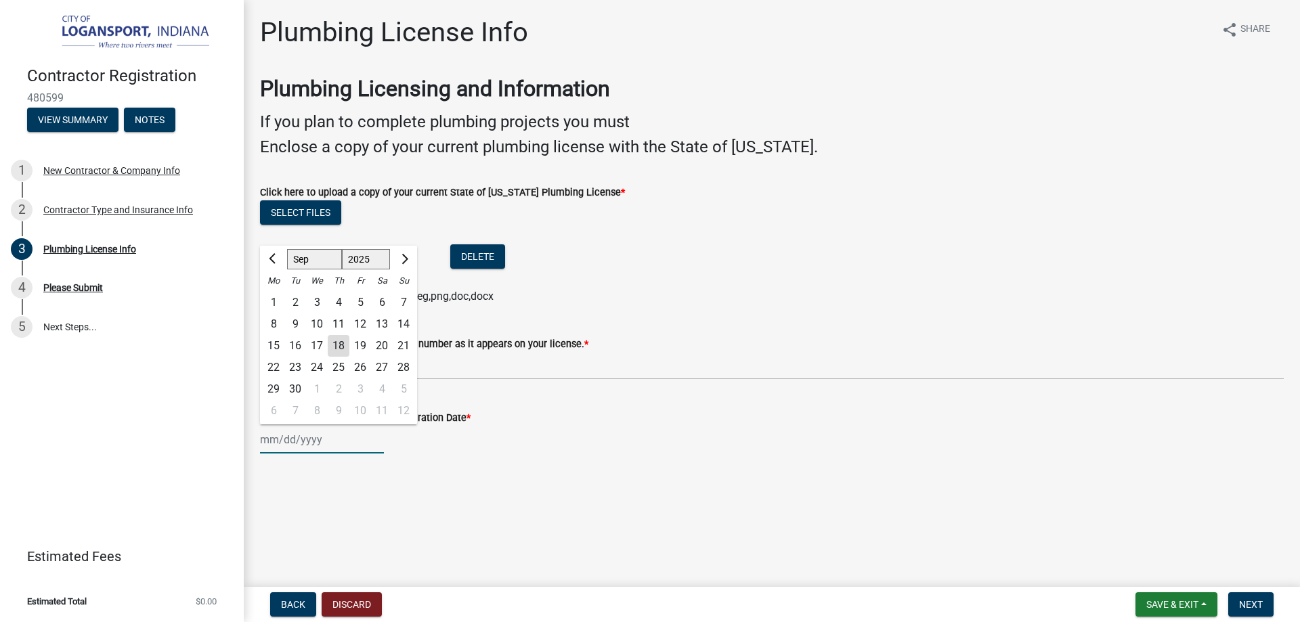
click at [278, 442] on input "What is your Plumbers License Expiration Date *" at bounding box center [322, 440] width 124 height 28
type input "12/31/2025"
click at [440, 469] on div "Plumbing License Info share Share Plumbing Licensing and Information If you pla…" at bounding box center [772, 247] width 1044 height 462
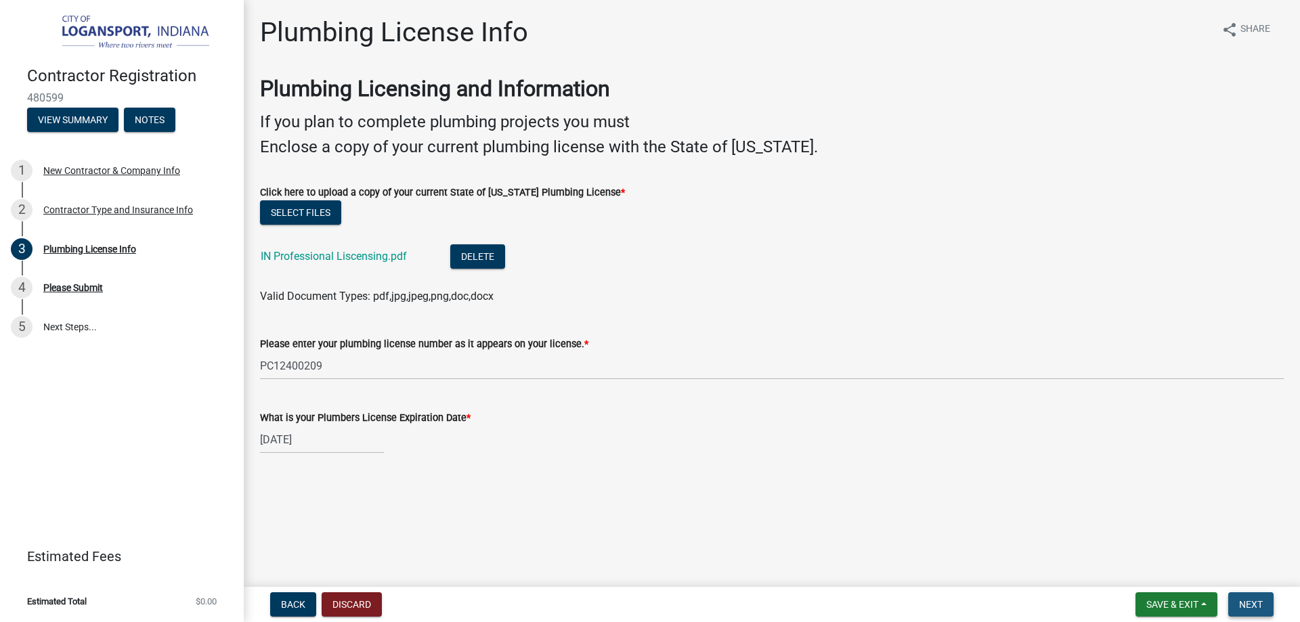
click at [1250, 601] on span "Next" at bounding box center [1251, 604] width 24 height 11
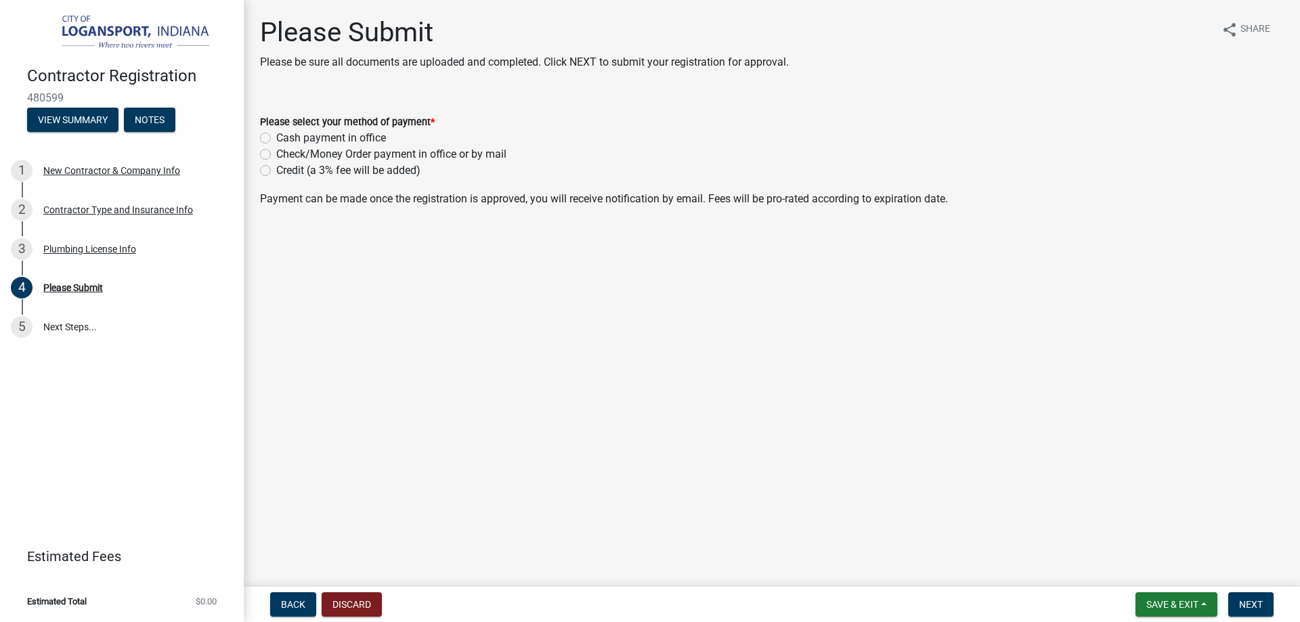
click at [276, 171] on label "Credit (a 3% fee will be added)" at bounding box center [348, 171] width 144 height 16
click at [276, 171] on input "Credit (a 3% fee will be added)" at bounding box center [280, 167] width 9 height 9
radio input "true"
click at [1253, 606] on span "Next" at bounding box center [1251, 604] width 24 height 11
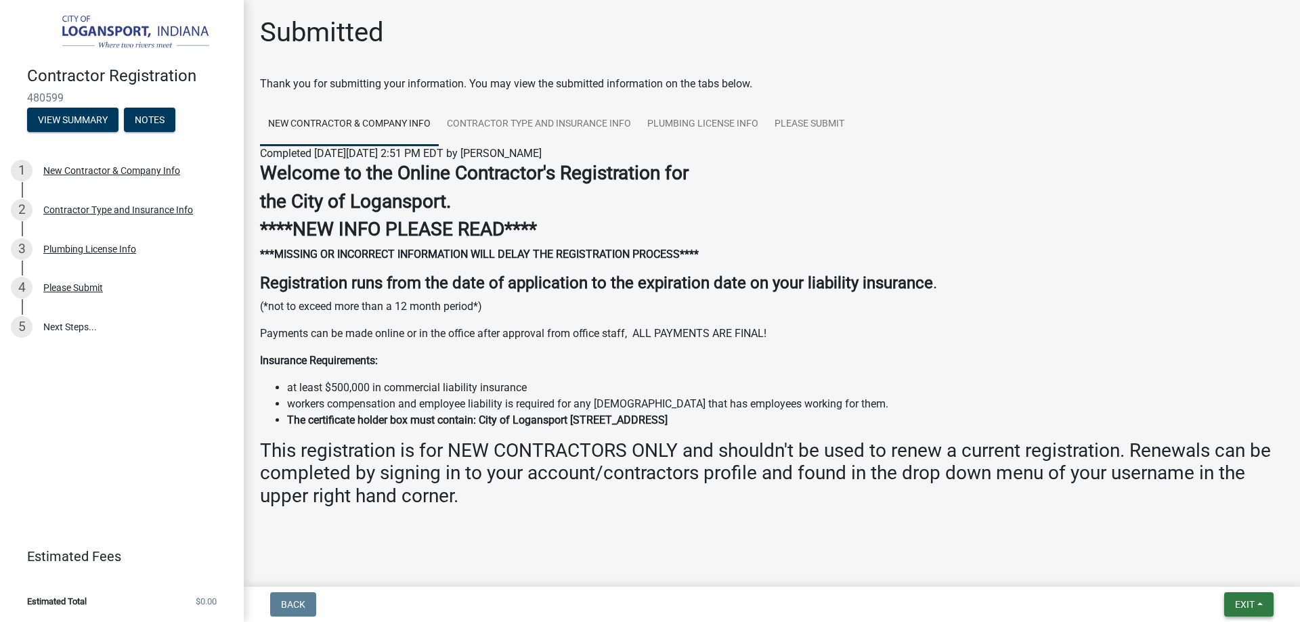
click at [1248, 602] on span "Exit" at bounding box center [1245, 604] width 20 height 11
click at [1197, 534] on button "Save" at bounding box center [1220, 537] width 108 height 33
click at [1252, 608] on span "Exit" at bounding box center [1245, 604] width 20 height 11
click at [1218, 570] on button "Save & Exit" at bounding box center [1220, 569] width 108 height 33
